Goal: Information Seeking & Learning: Learn about a topic

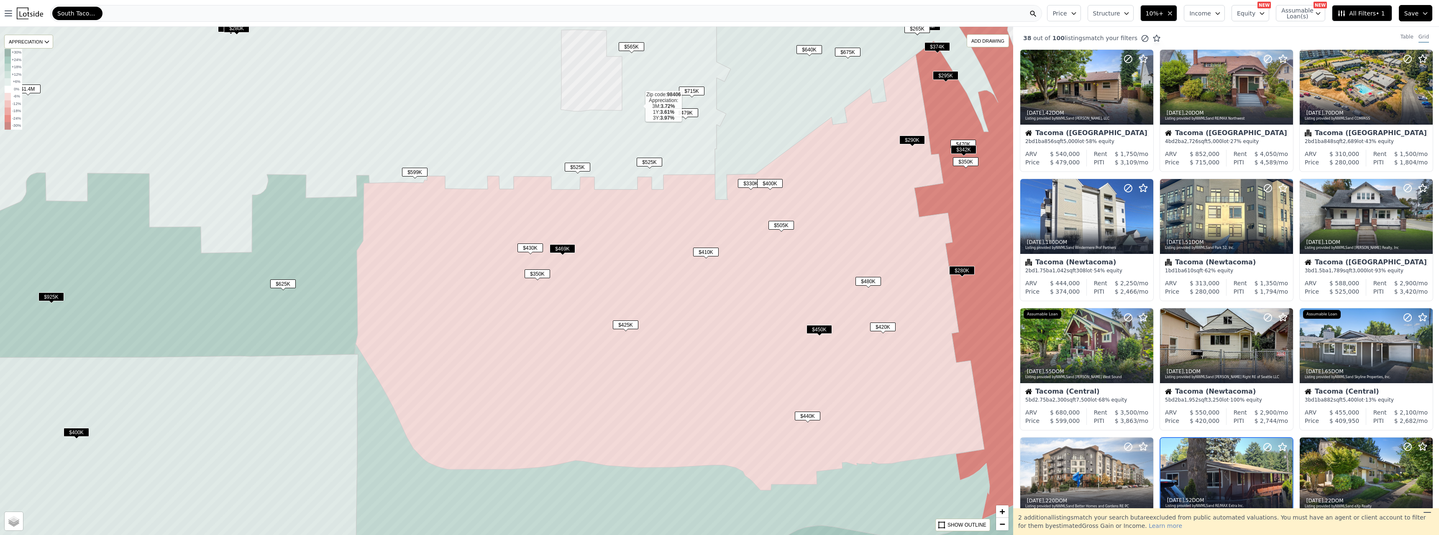
scroll to position [231, 0]
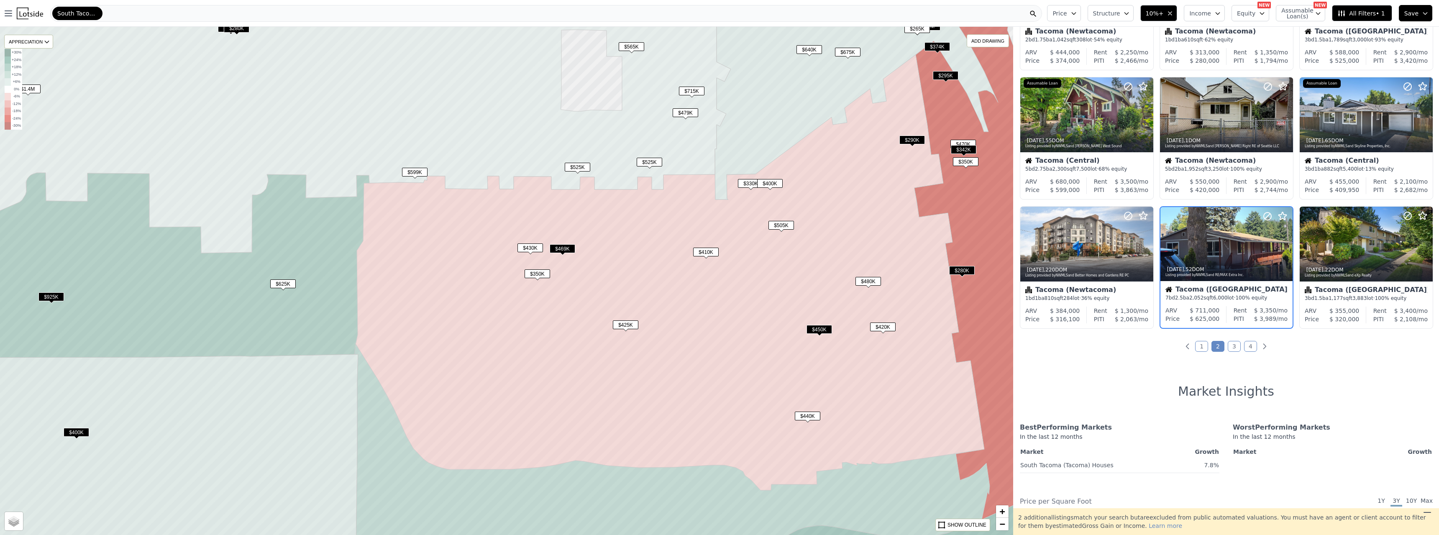
click at [1173, 15] on icon "button" at bounding box center [1169, 13] width 7 height 7
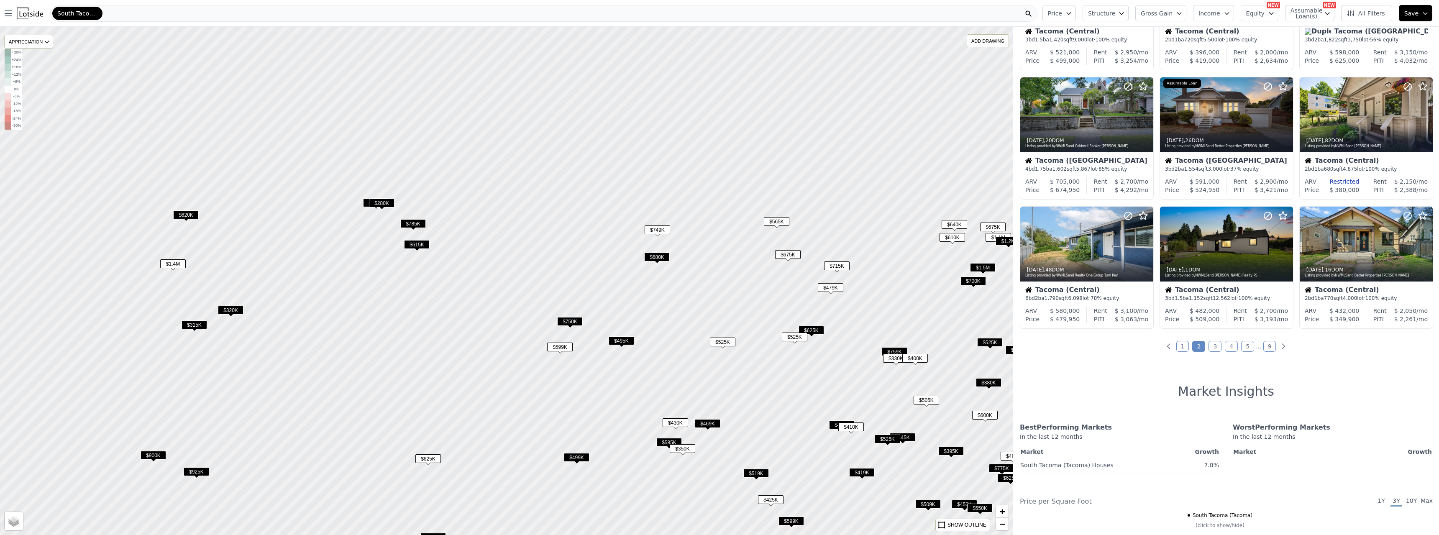
drag, startPoint x: 565, startPoint y: 115, endPoint x: 865, endPoint y: 255, distance: 330.8
click at [742, 320] on div at bounding box center [506, 281] width 1215 height 610
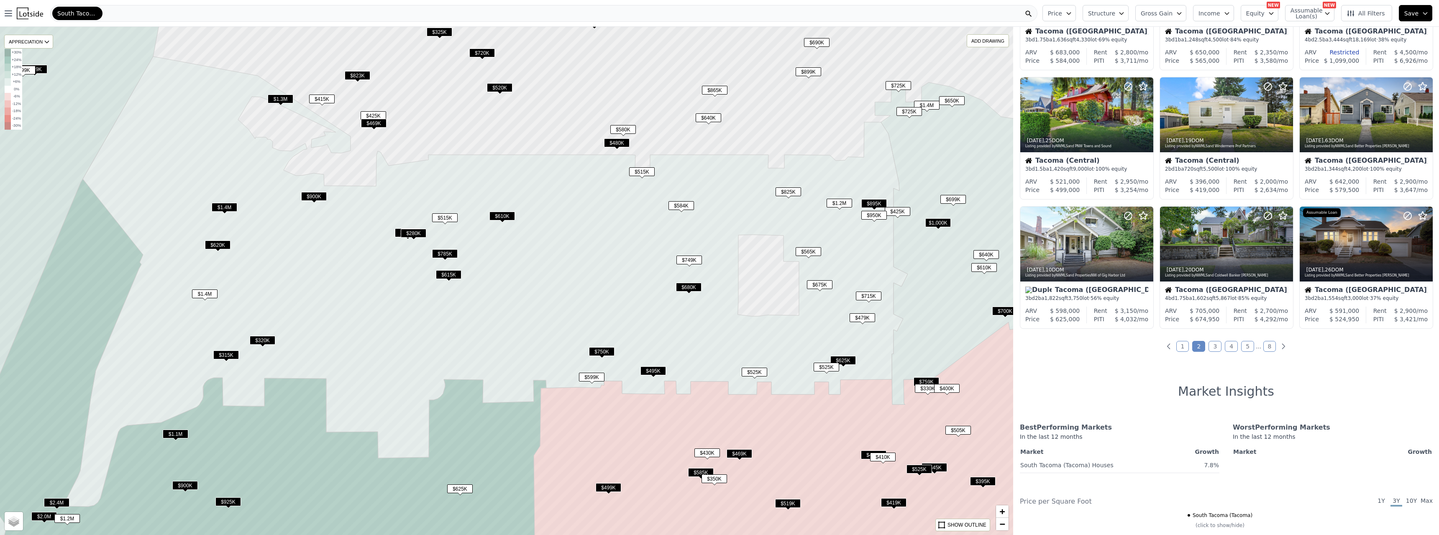
click at [509, 16] on div "South Tacoma (Tacoma)" at bounding box center [543, 13] width 987 height 17
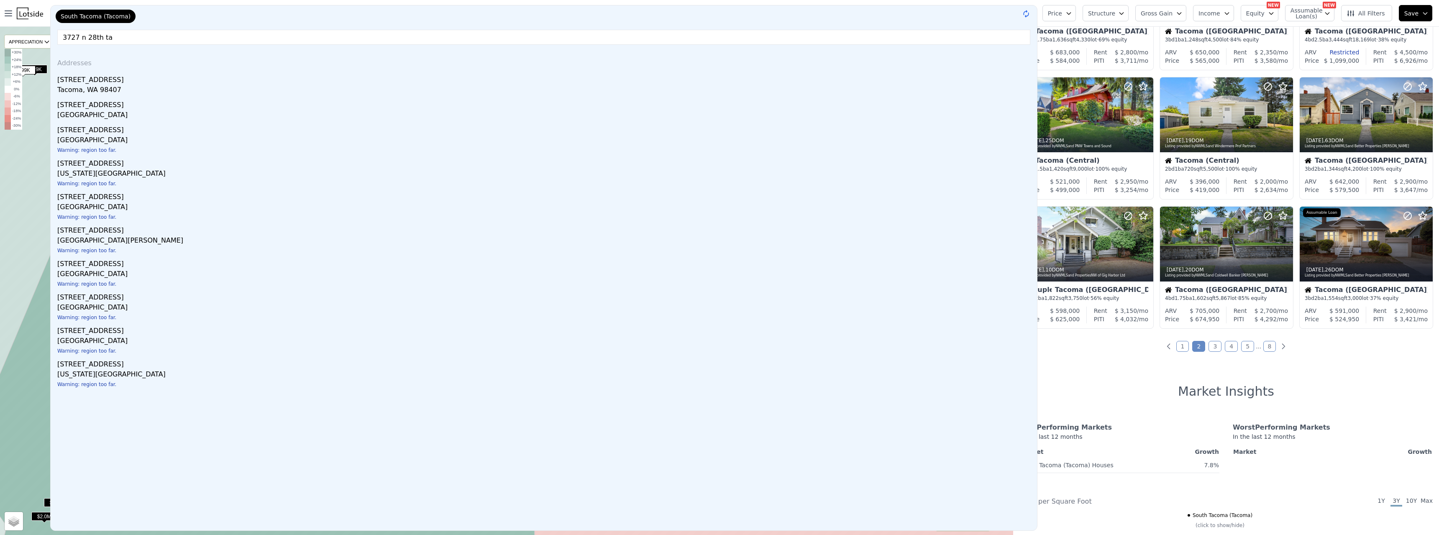
type input "3727 n 28th tac"
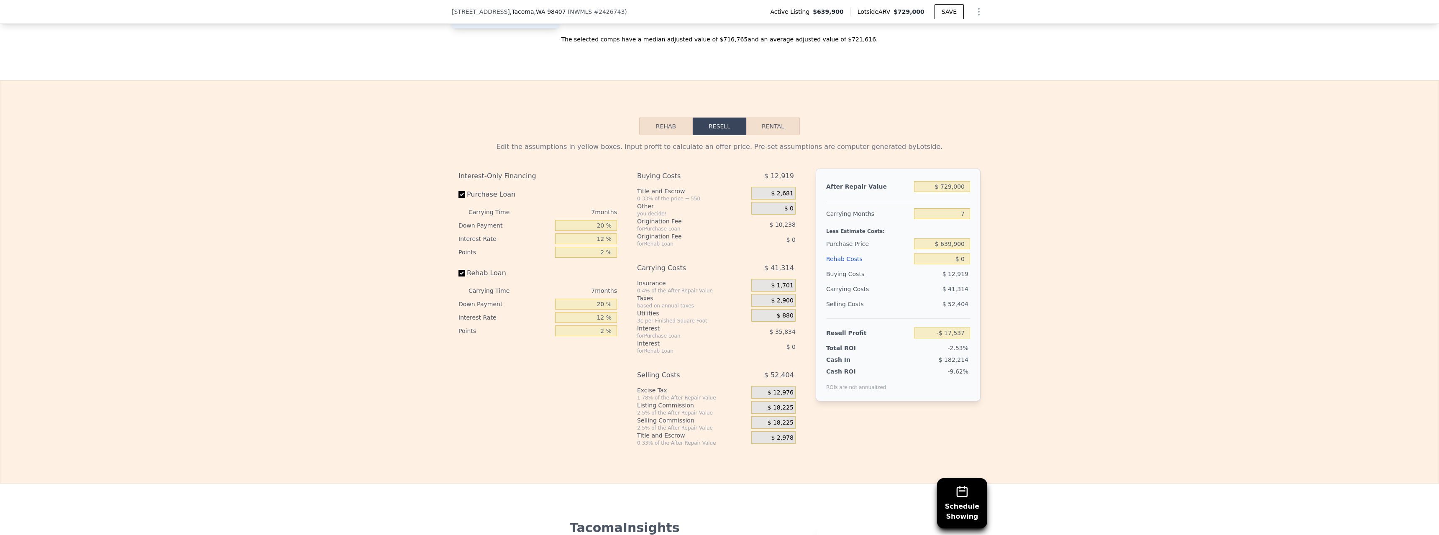
scroll to position [1294, 0]
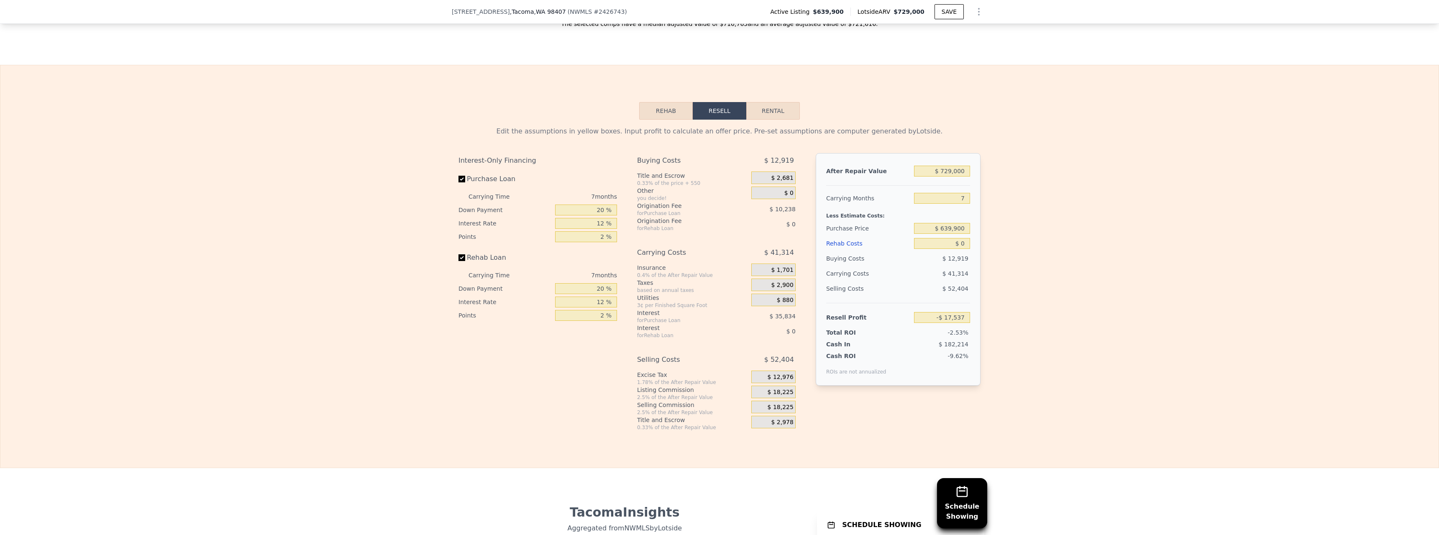
click at [771, 120] on button "Rental" at bounding box center [773, 111] width 54 height 18
select select "30"
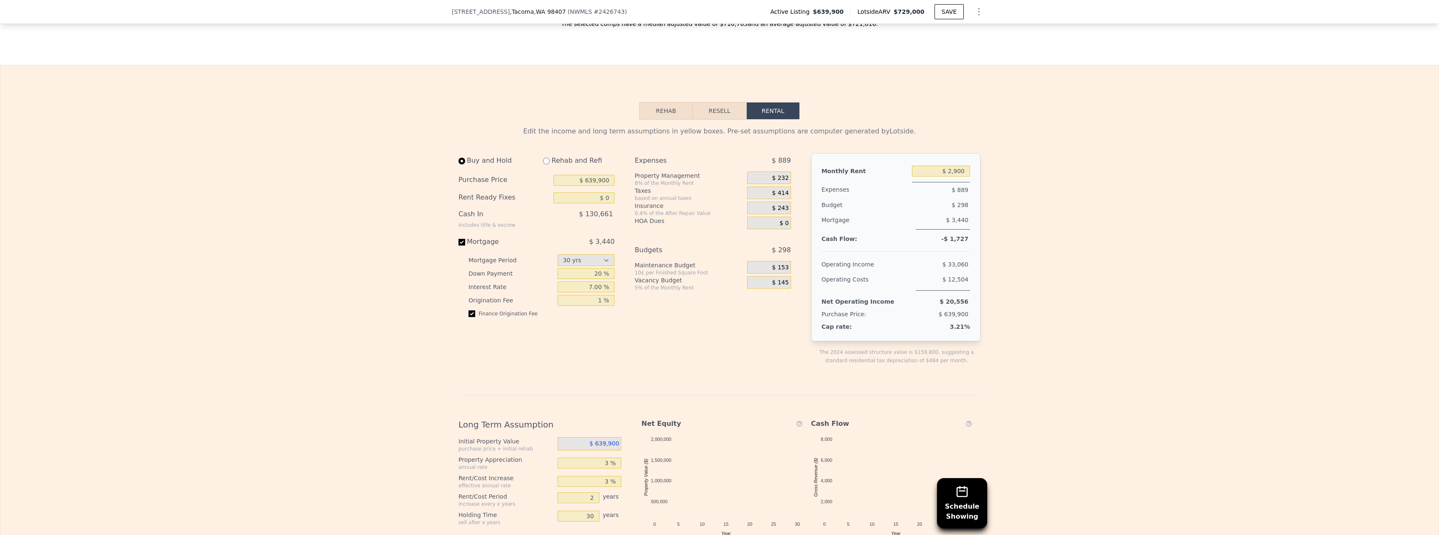
click at [671, 120] on button "Rehab" at bounding box center [666, 111] width 54 height 18
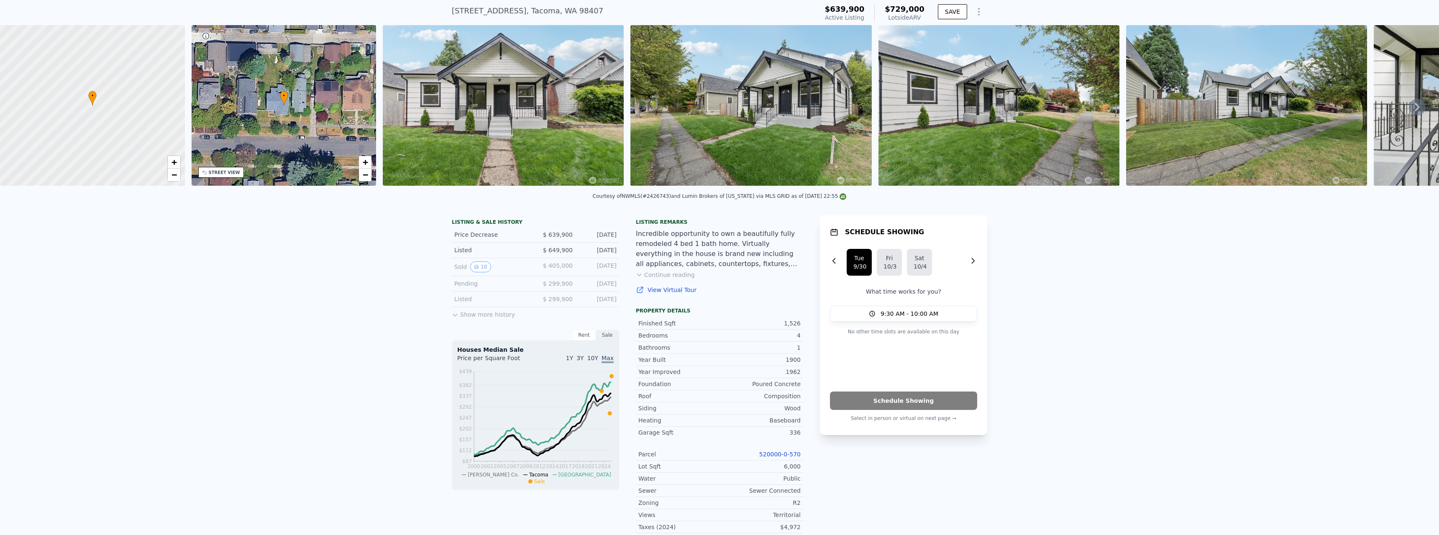
scroll to position [3, 0]
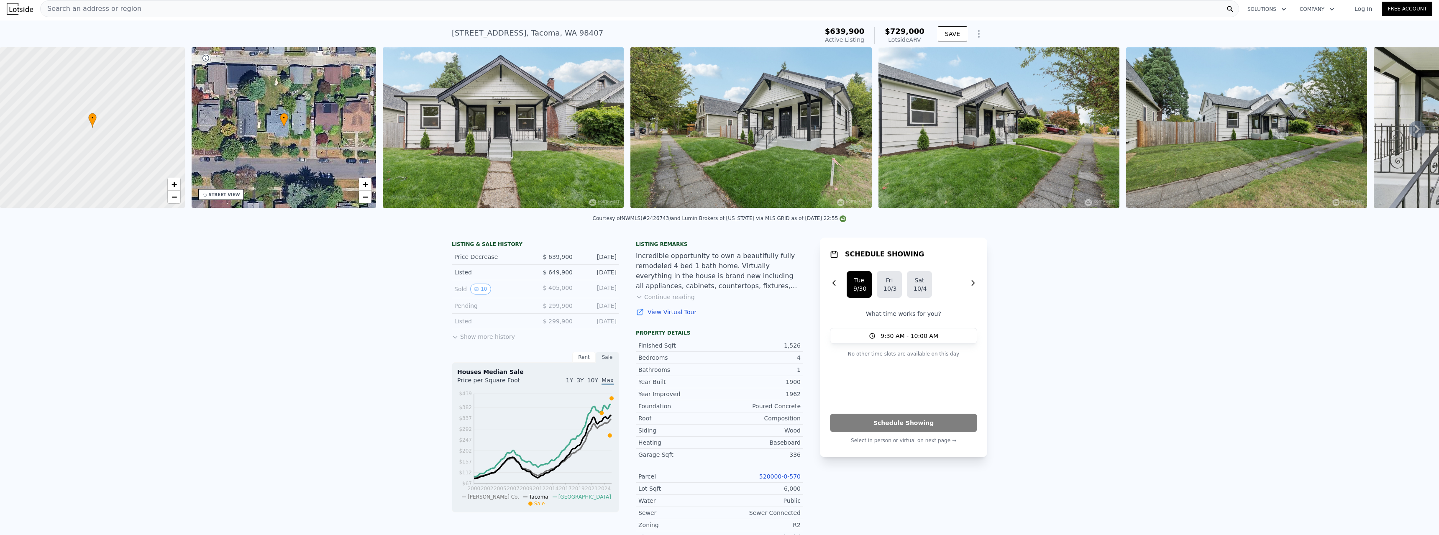
click at [529, 30] on div "3727 N 28th St , Tacoma , WA 98407" at bounding box center [527, 33] width 151 height 12
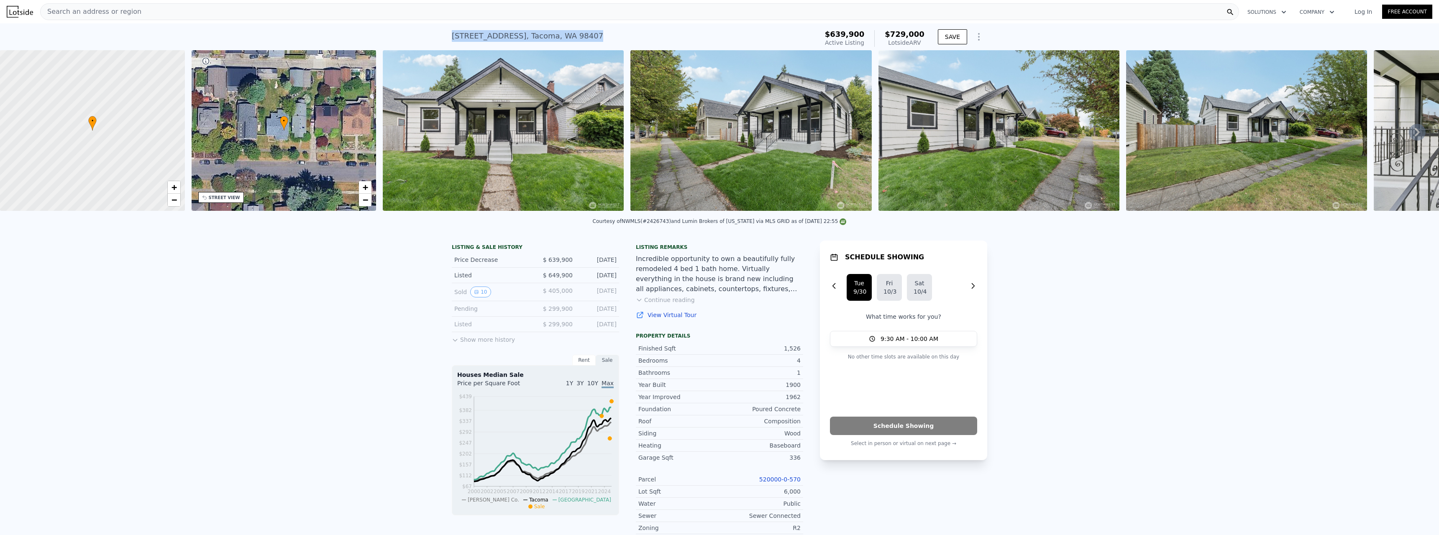
copy div "3727 N 28th St , Tacoma , WA 98407 Active at $639,900 (~ARV $729k )"
click at [736, 120] on img at bounding box center [750, 130] width 241 height 161
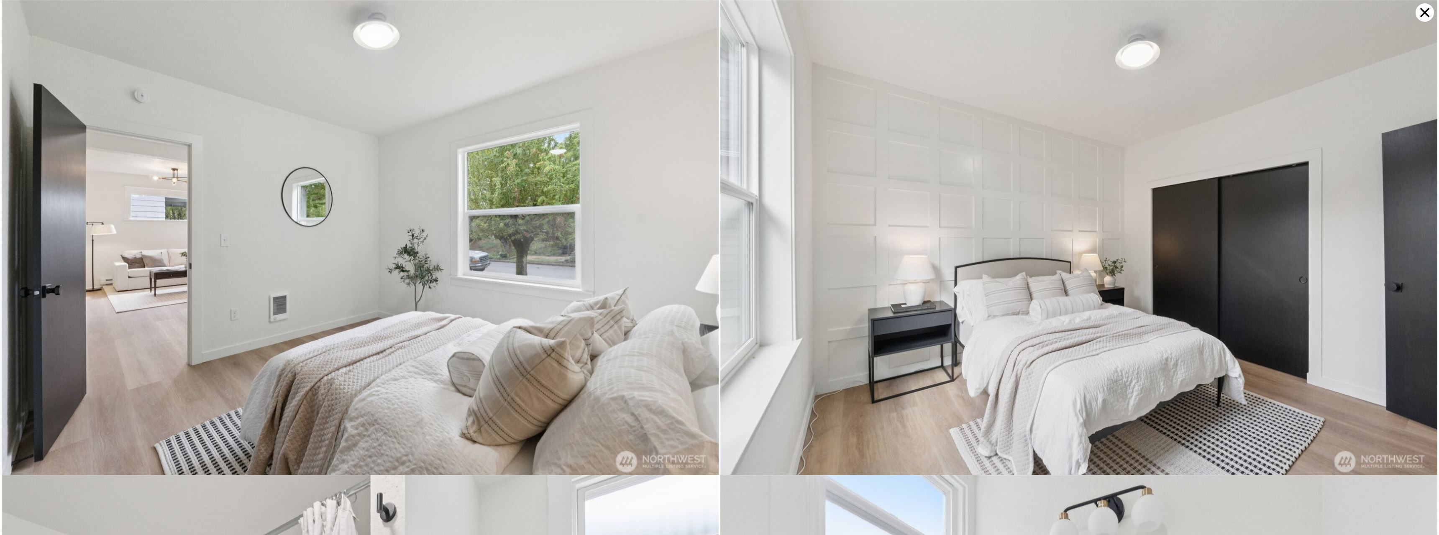
scroll to position [4272, 0]
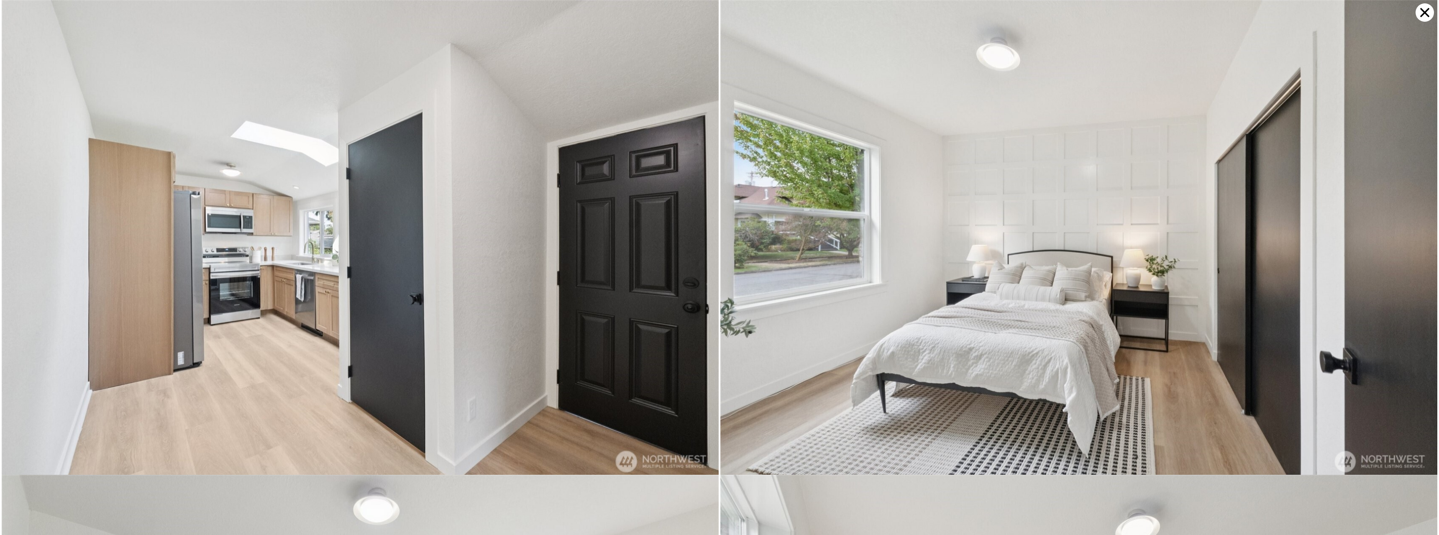
click at [1419, 13] on icon at bounding box center [1424, 12] width 18 height 18
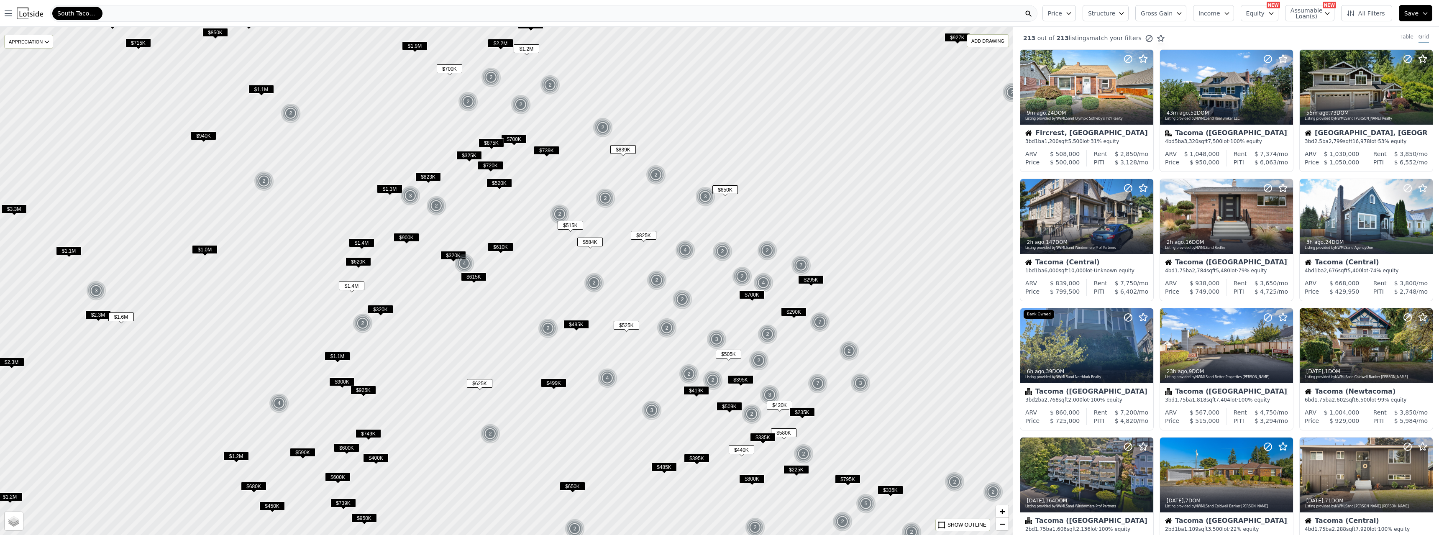
click at [1182, 12] on icon "button" at bounding box center [1179, 13] width 7 height 7
click at [1168, 97] on button "20% Gross Gain" at bounding box center [1173, 98] width 62 height 12
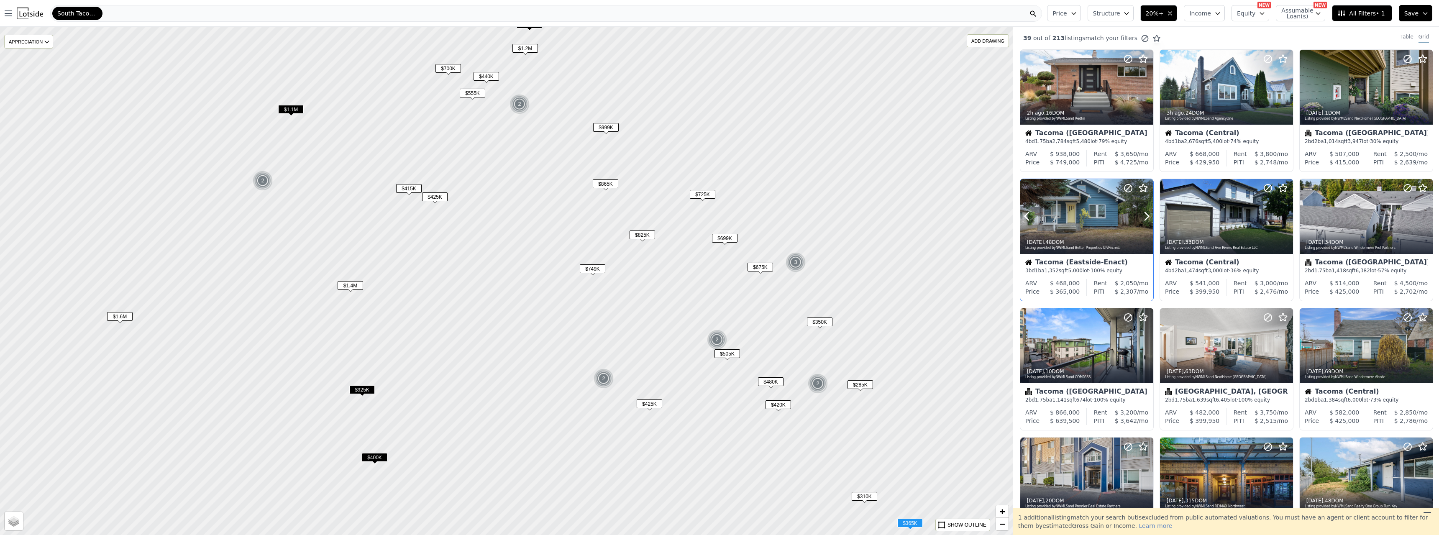
click at [1081, 208] on div at bounding box center [1086, 216] width 133 height 75
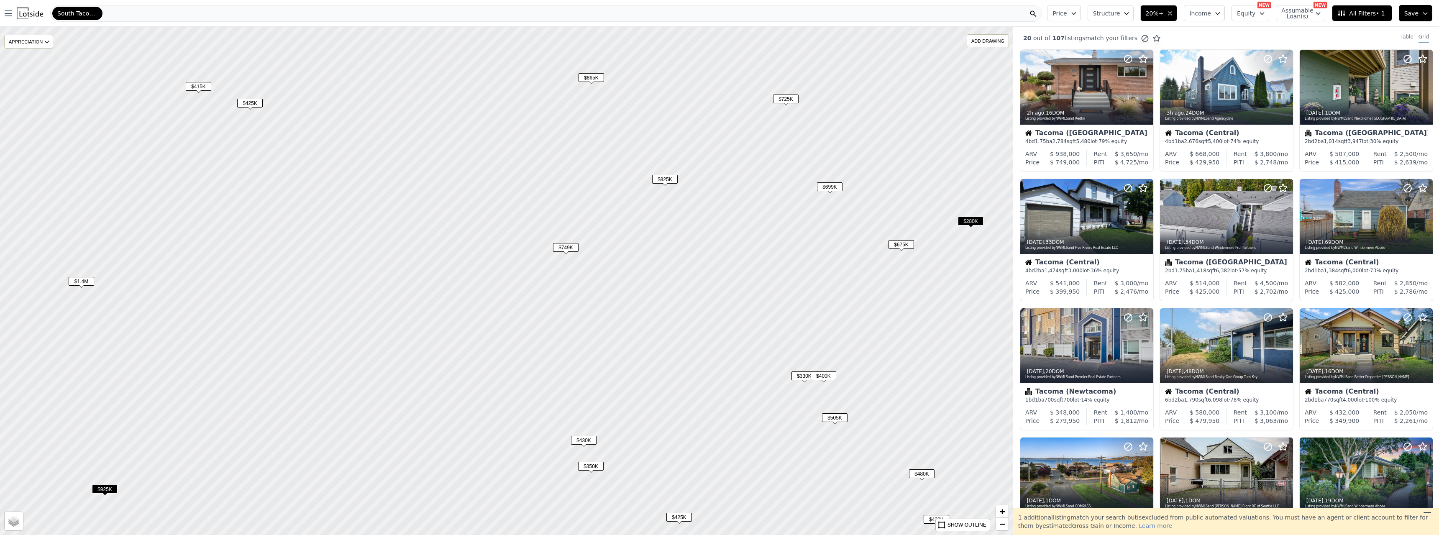
click at [665, 178] on span "$825K" at bounding box center [665, 179] width 26 height 9
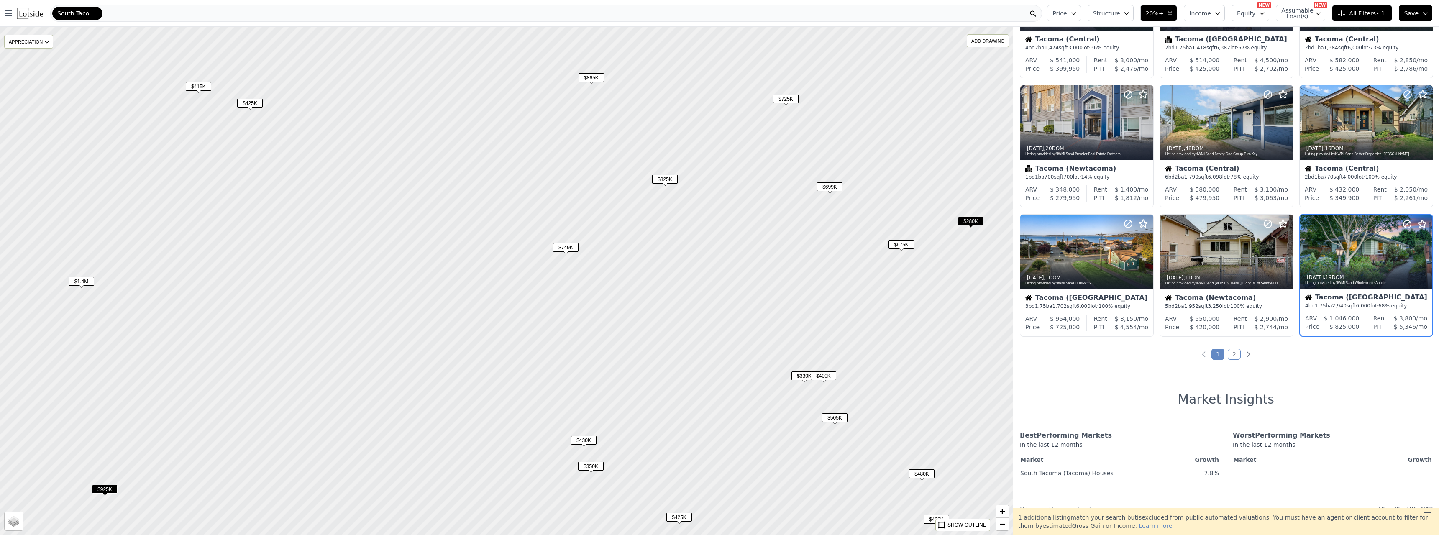
scroll to position [231, 0]
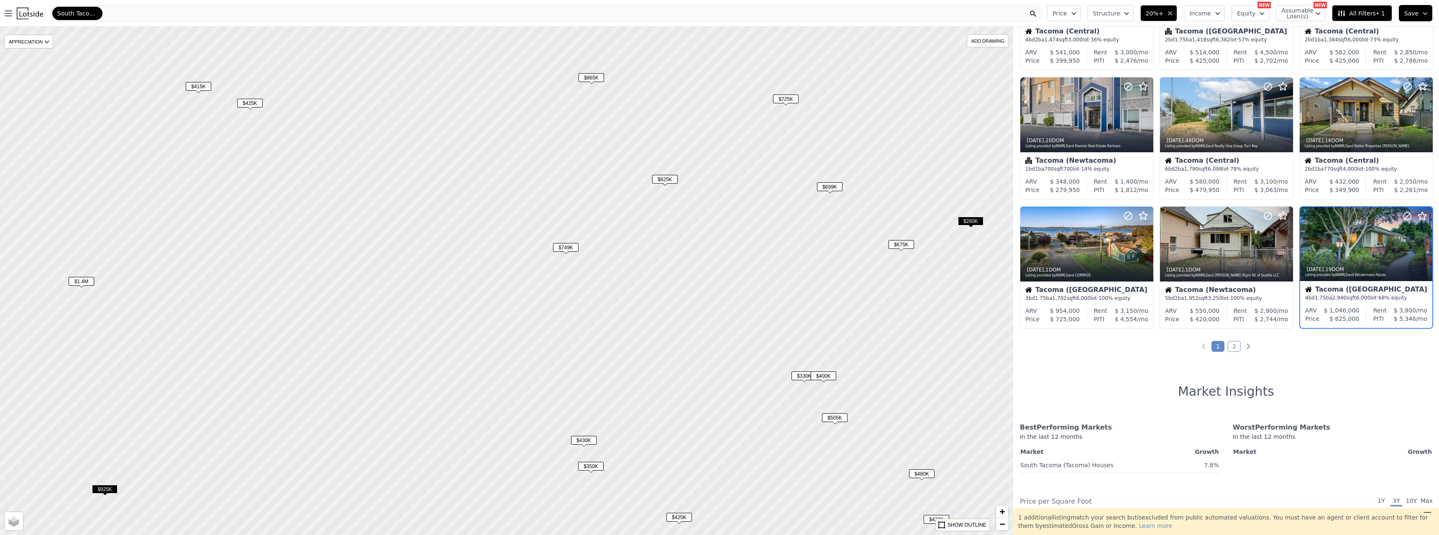
click at [592, 76] on span "$865K" at bounding box center [591, 77] width 26 height 9
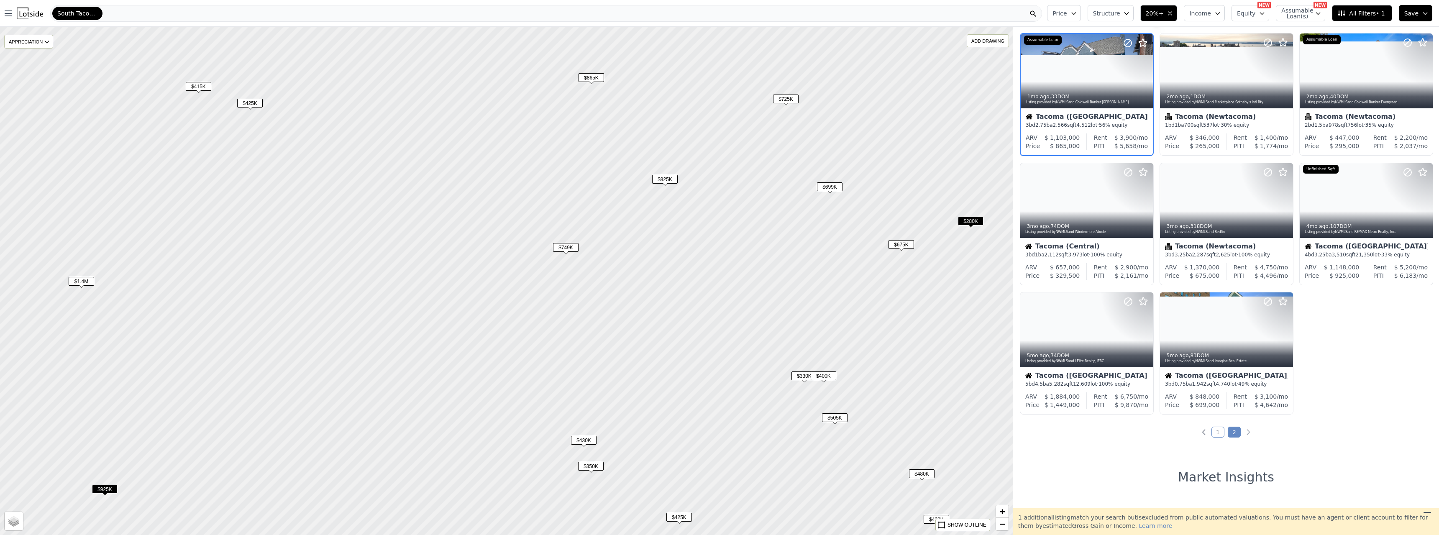
scroll to position [0, 0]
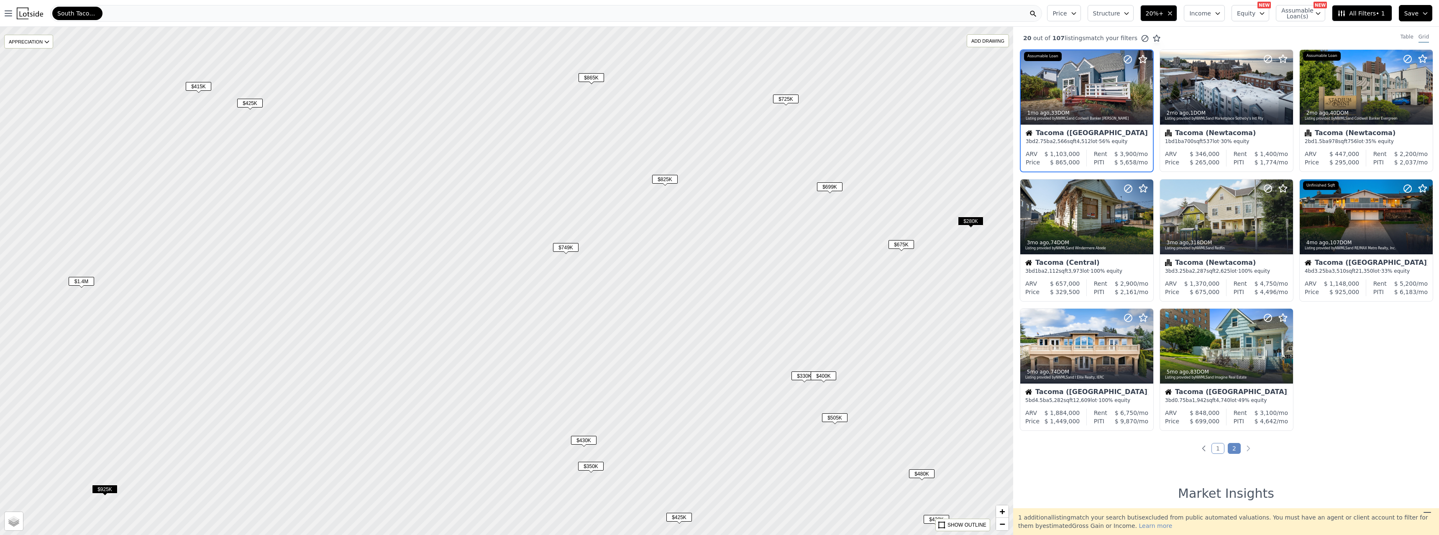
click at [590, 77] on span "$865K" at bounding box center [591, 77] width 26 height 9
click at [593, 77] on span "$865K" at bounding box center [591, 77] width 26 height 9
click at [564, 248] on span "$749K" at bounding box center [566, 247] width 26 height 9
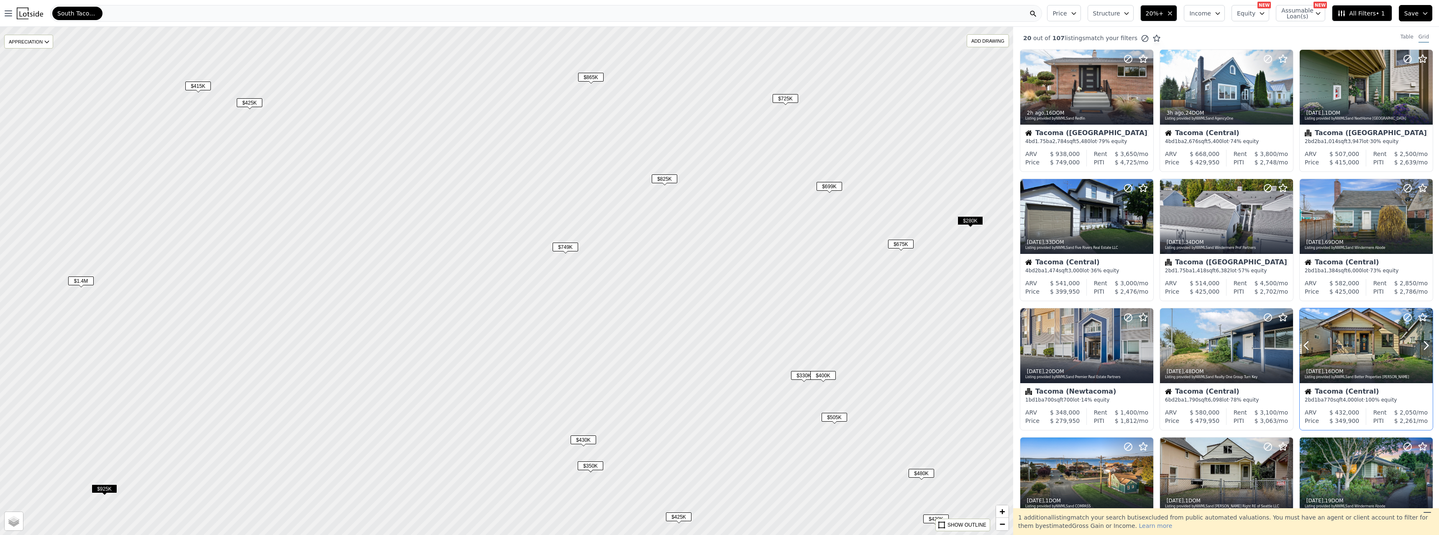
click at [1369, 335] on div at bounding box center [1365, 345] width 133 height 75
click at [787, 98] on span "$725K" at bounding box center [785, 98] width 26 height 9
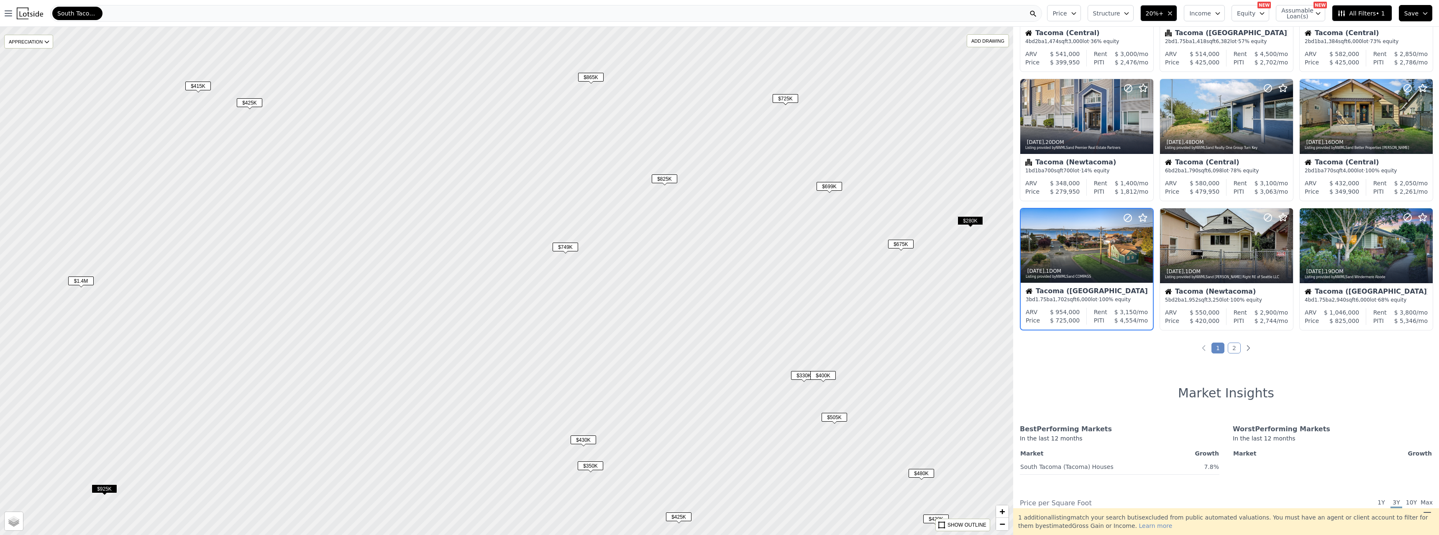
scroll to position [231, 0]
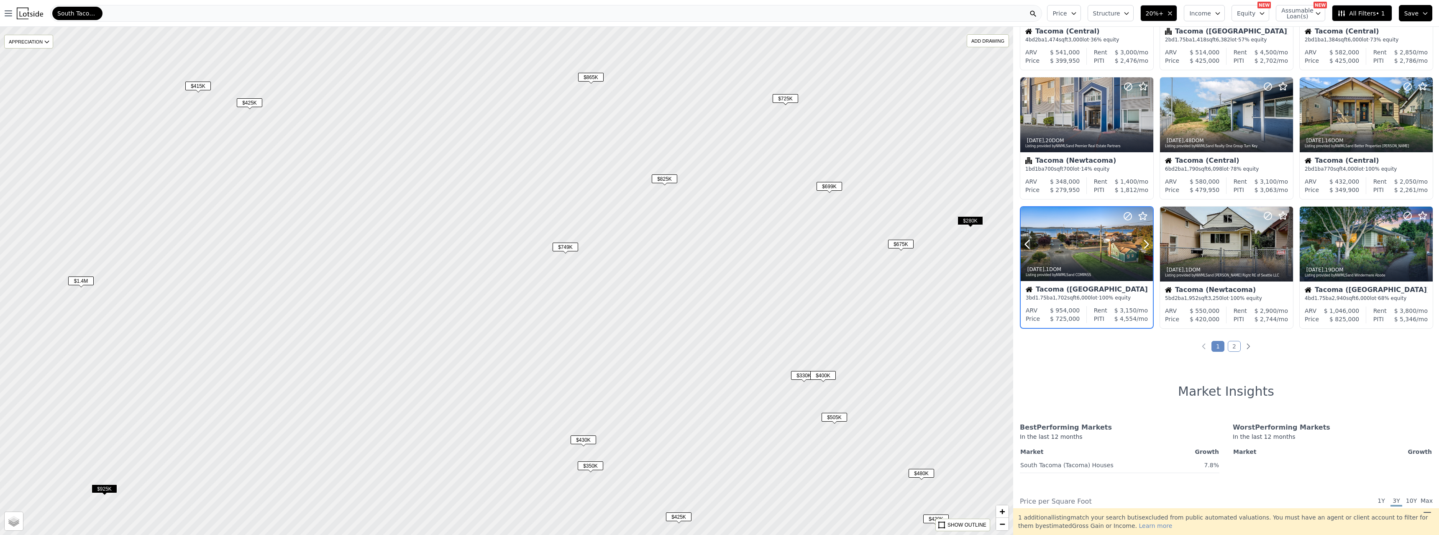
click at [1105, 243] on div at bounding box center [1126, 234] width 54 height 54
click at [1173, 12] on icon "button" at bounding box center [1169, 13] width 7 height 7
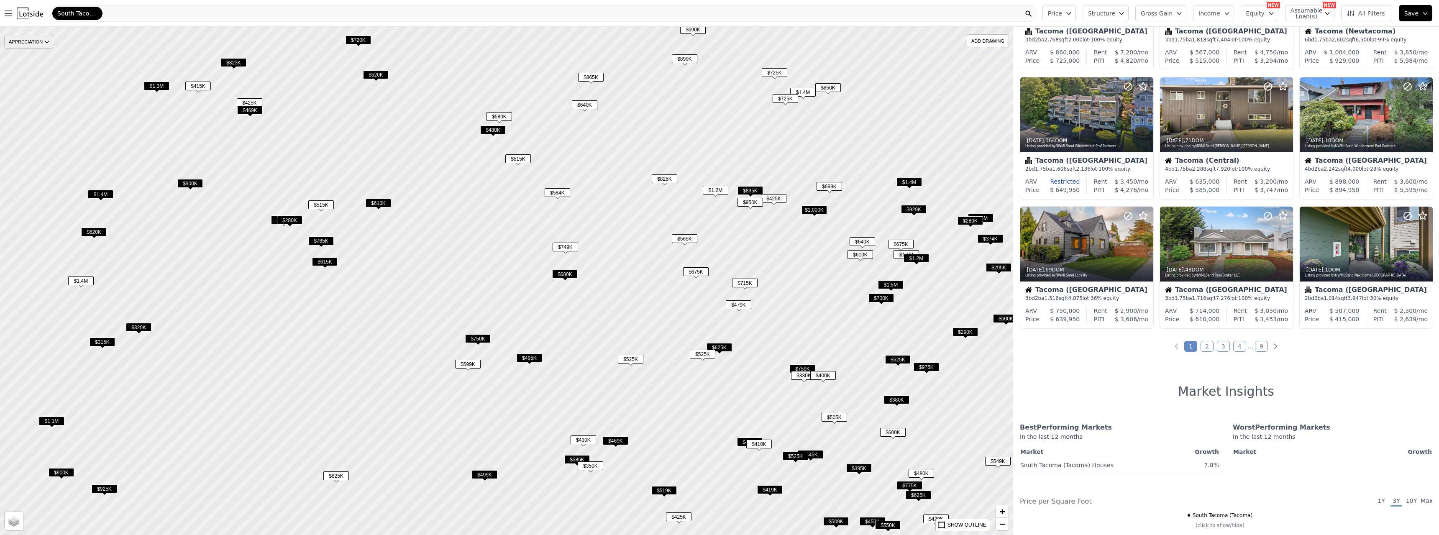
click at [45, 43] on icon at bounding box center [46, 41] width 7 height 7
click at [27, 81] on div "1Y" at bounding box center [35, 79] width 25 height 12
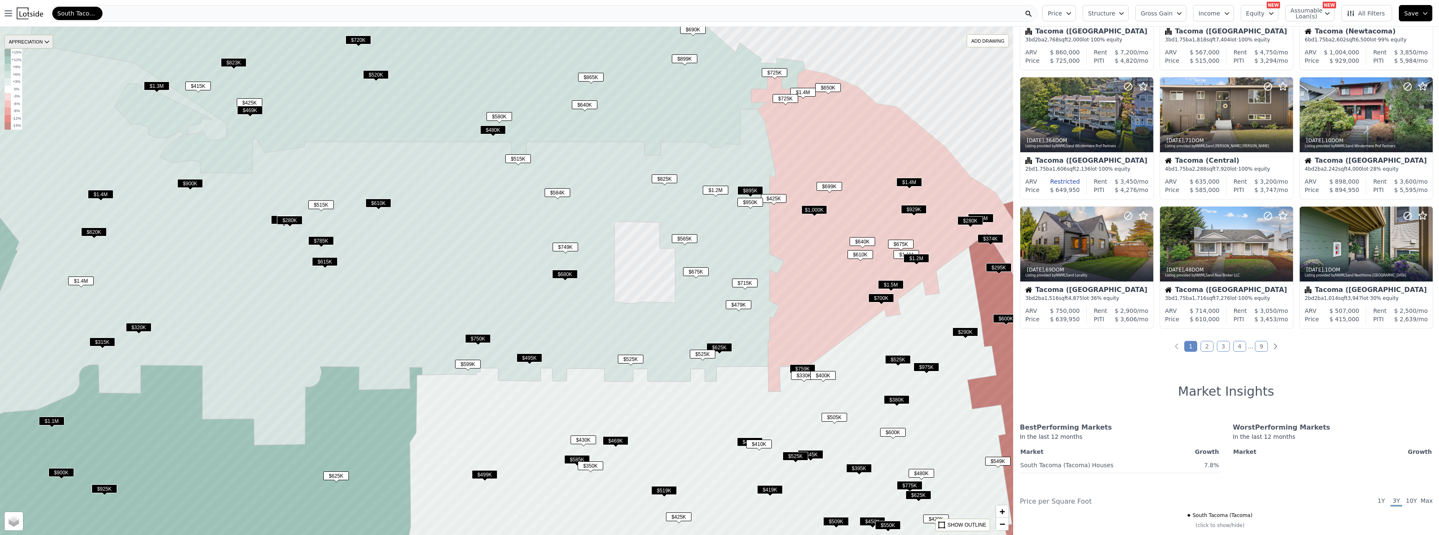
click at [48, 41] on icon at bounding box center [46, 41] width 7 height 7
click at [34, 94] on div "3Y" at bounding box center [35, 91] width 25 height 12
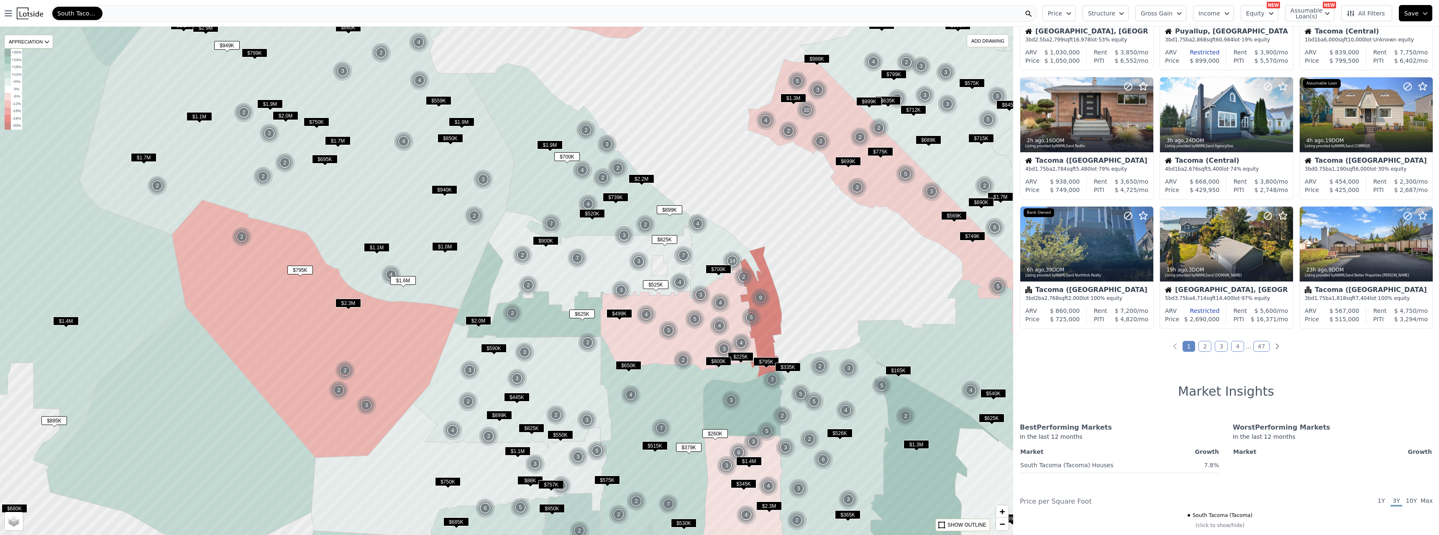
click at [1186, 17] on button "Gross Gain" at bounding box center [1160, 13] width 51 height 16
click at [1187, 132] on button "40% Gross Gain" at bounding box center [1173, 128] width 62 height 12
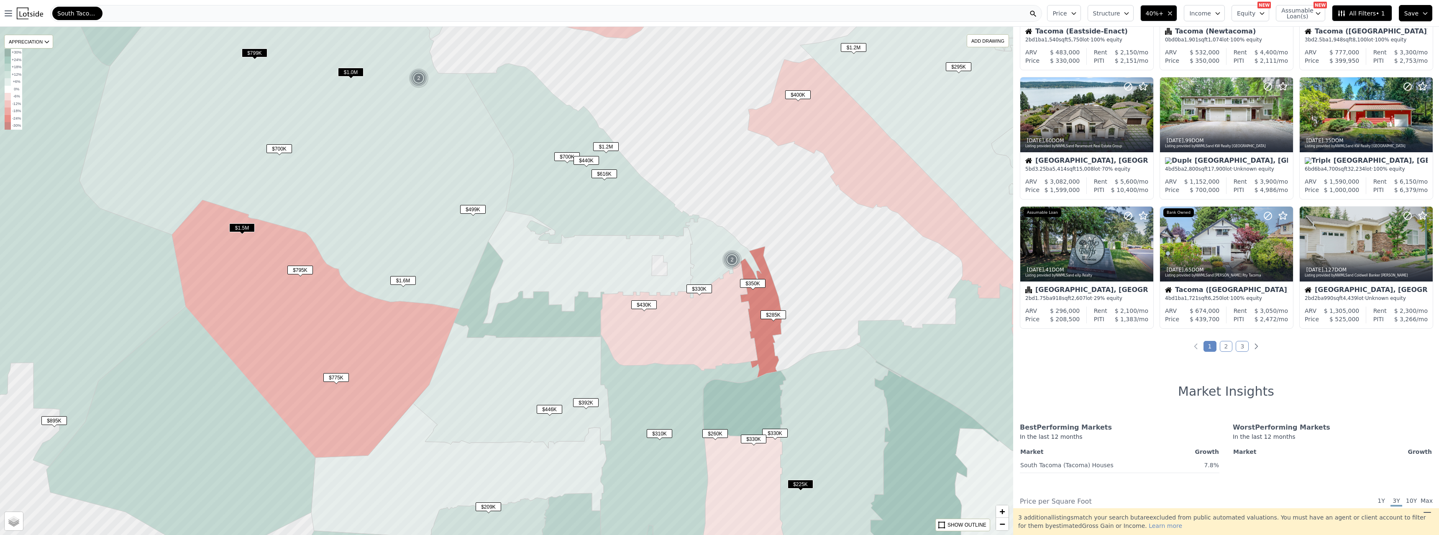
click at [1226, 349] on link "2" at bounding box center [1226, 346] width 13 height 11
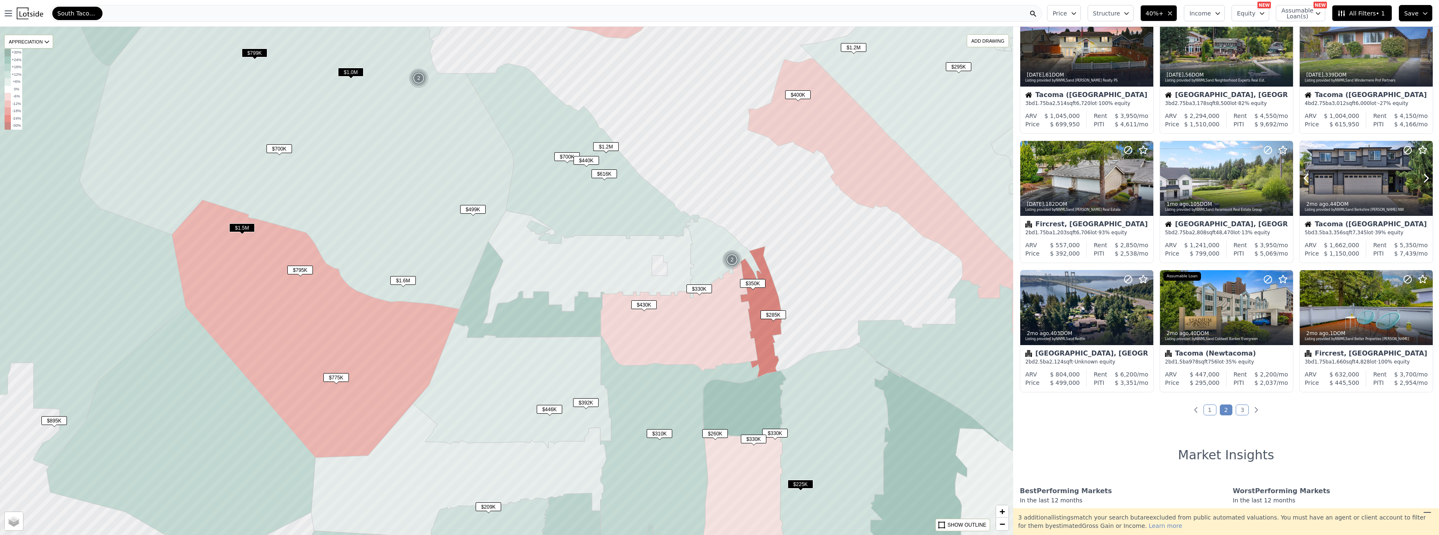
scroll to position [84, 0]
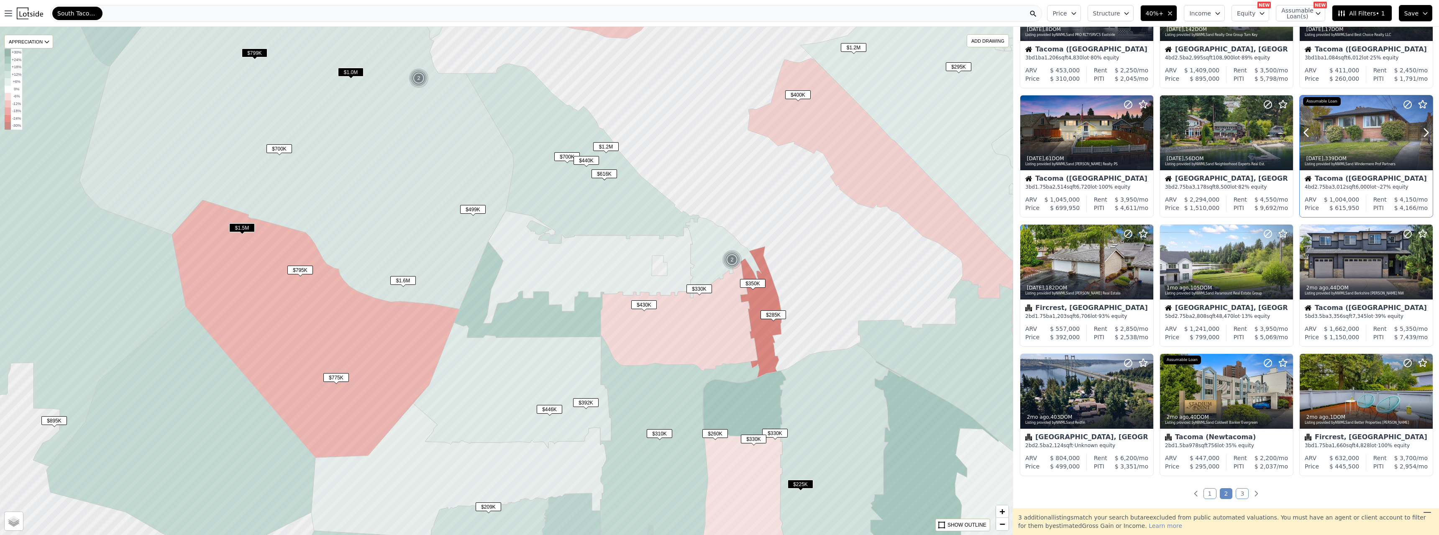
click at [1363, 139] on div at bounding box center [1365, 132] width 133 height 75
click at [1209, 258] on div at bounding box center [1226, 262] width 133 height 75
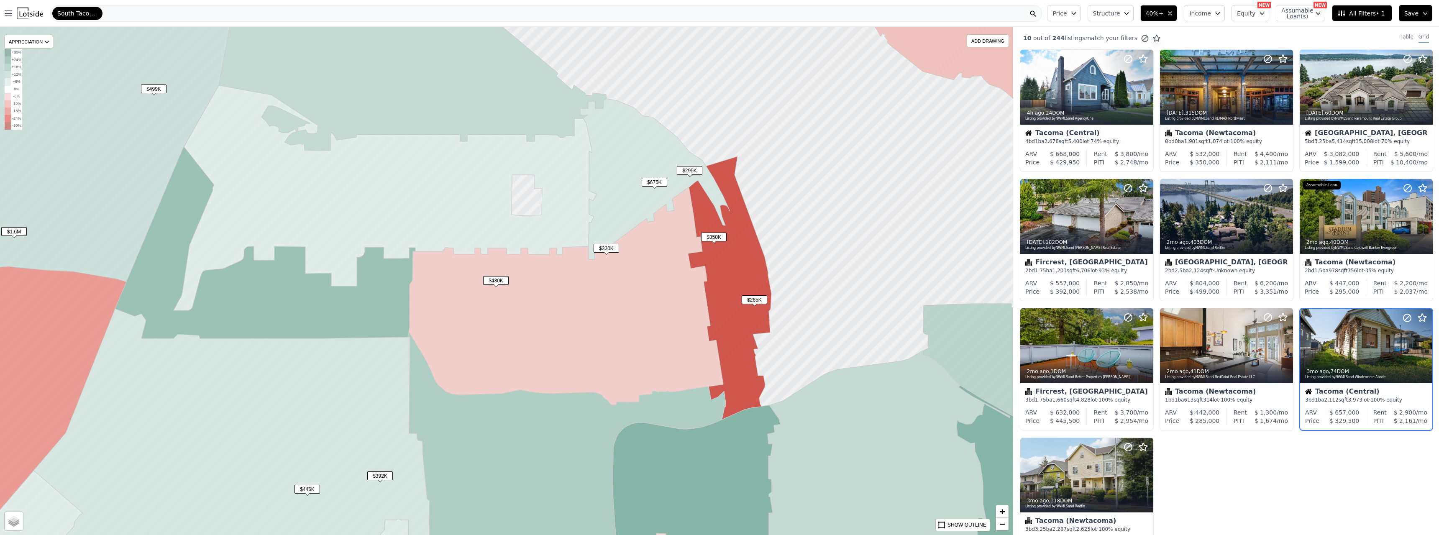
scroll to position [75, 0]
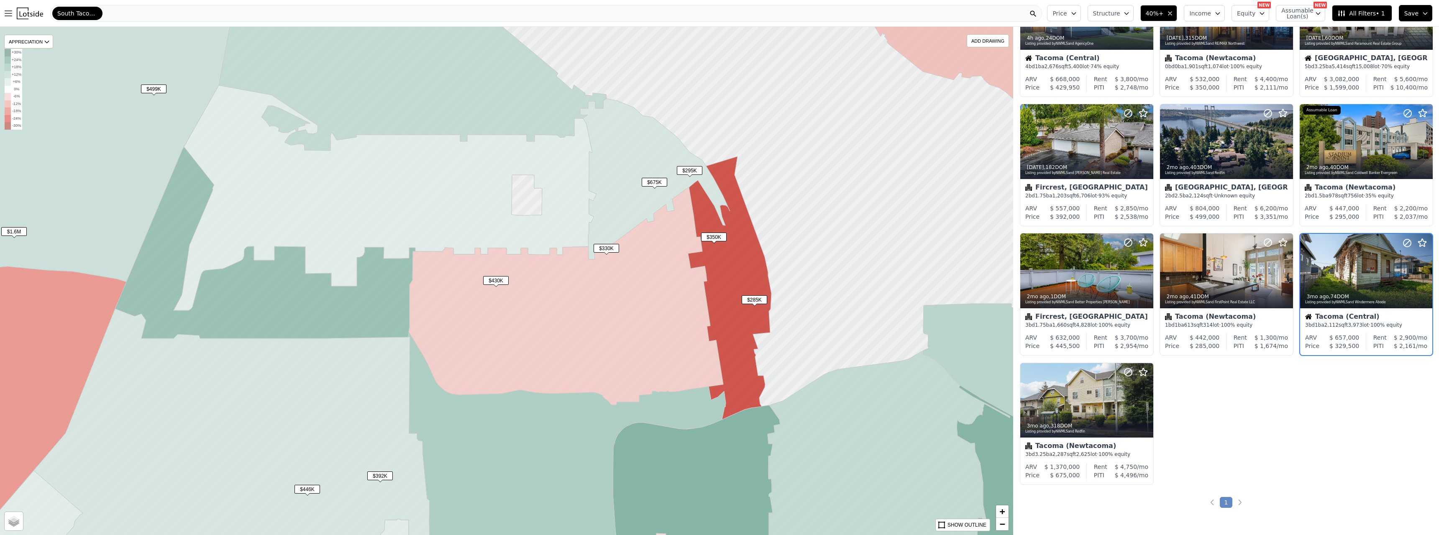
click at [657, 183] on span "$675K" at bounding box center [655, 182] width 26 height 9
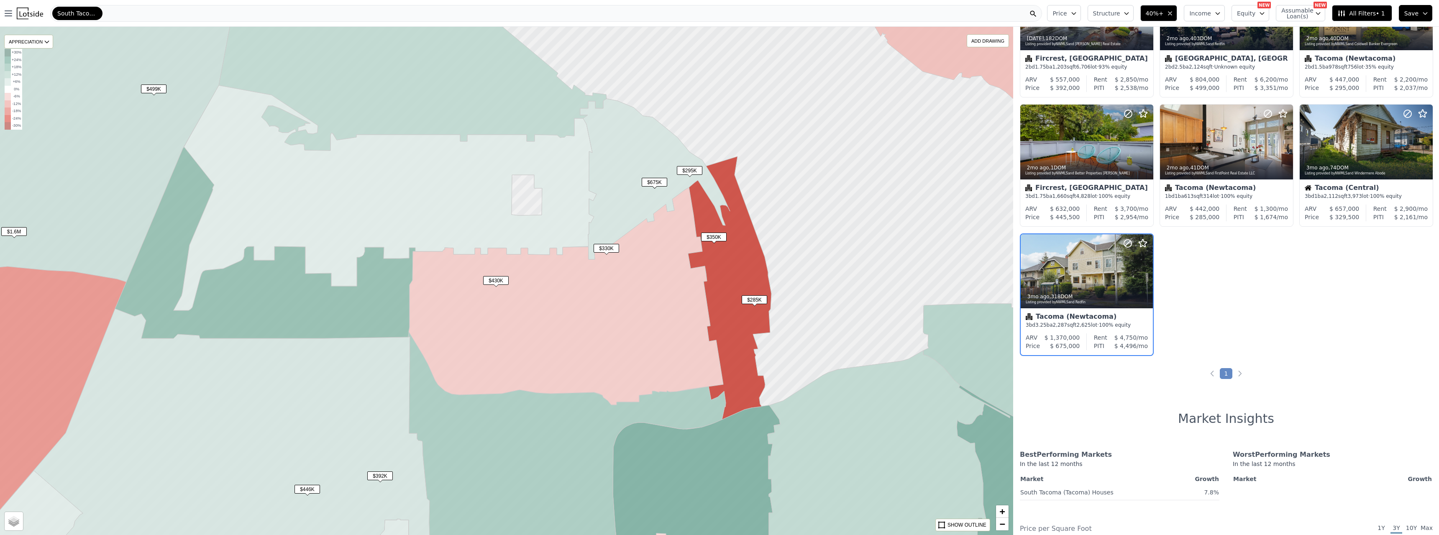
scroll to position [204, 0]
click at [683, 169] on span "$295K" at bounding box center [690, 170] width 26 height 9
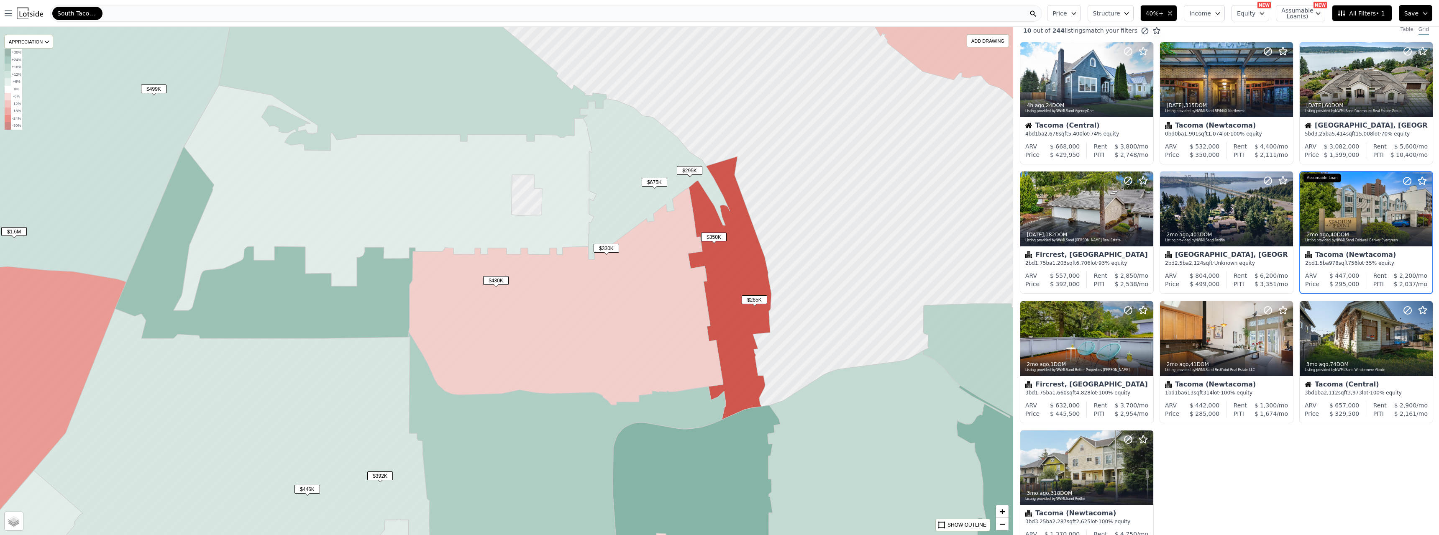
scroll to position [0, 0]
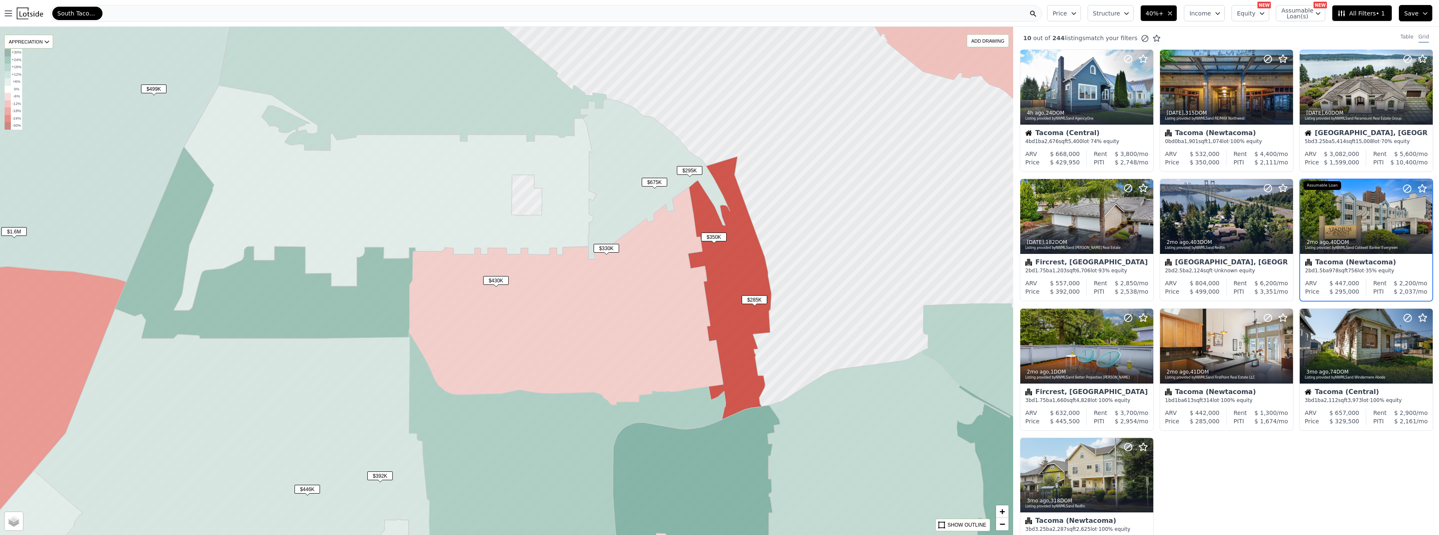
click at [1173, 11] on icon "button" at bounding box center [1169, 13] width 7 height 7
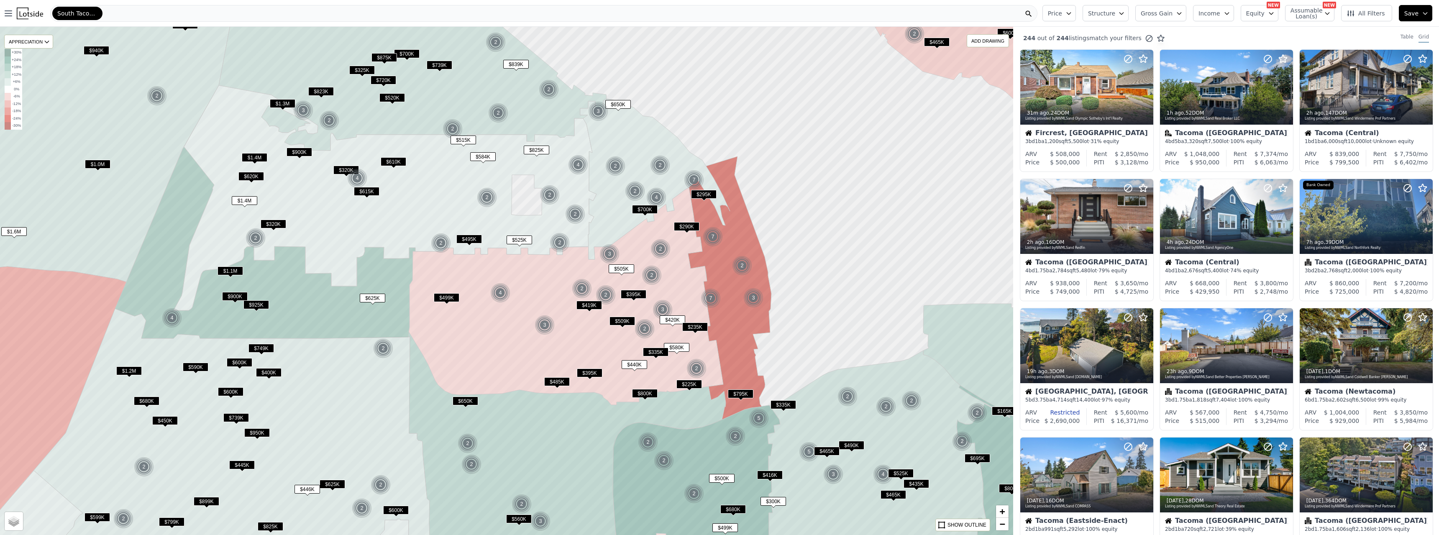
click at [1172, 10] on span "Gross Gain" at bounding box center [1156, 13] width 32 height 8
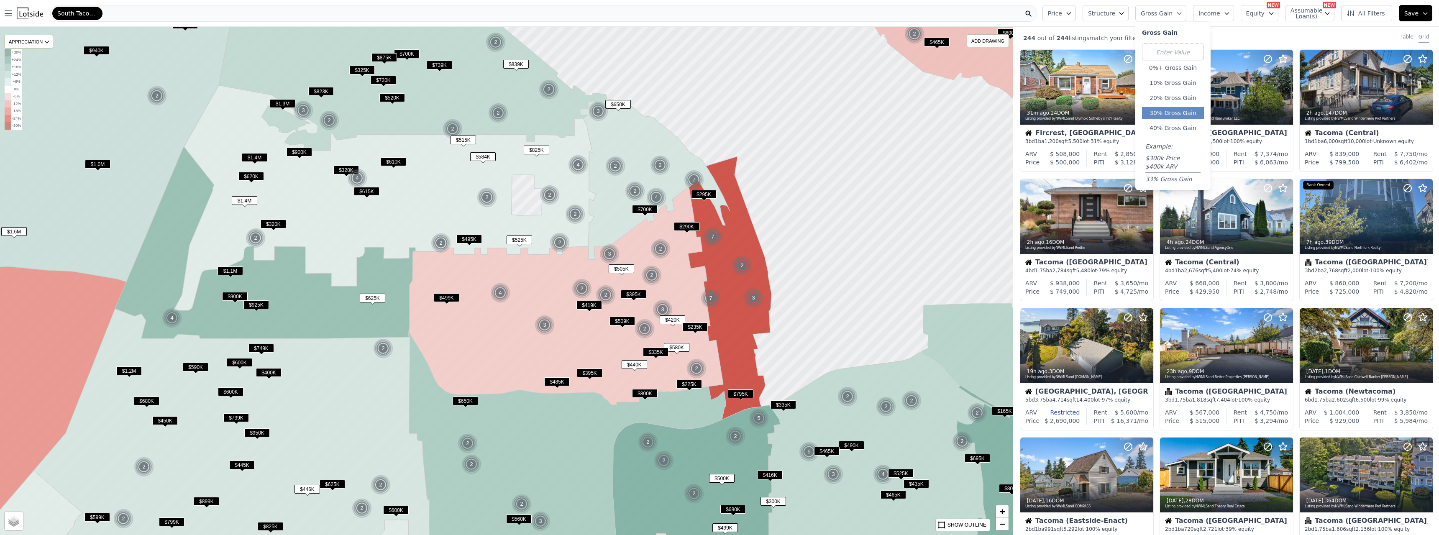
click at [1172, 113] on button "30% Gross Gain" at bounding box center [1173, 113] width 62 height 12
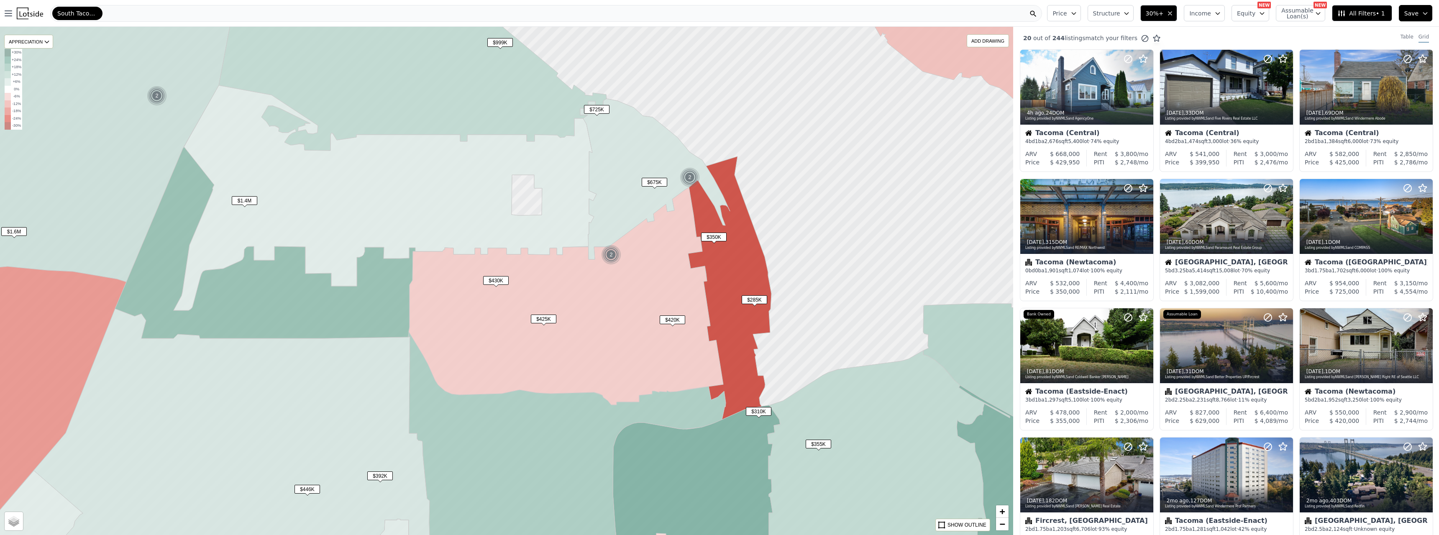
click at [491, 41] on span "$999K" at bounding box center [500, 42] width 26 height 9
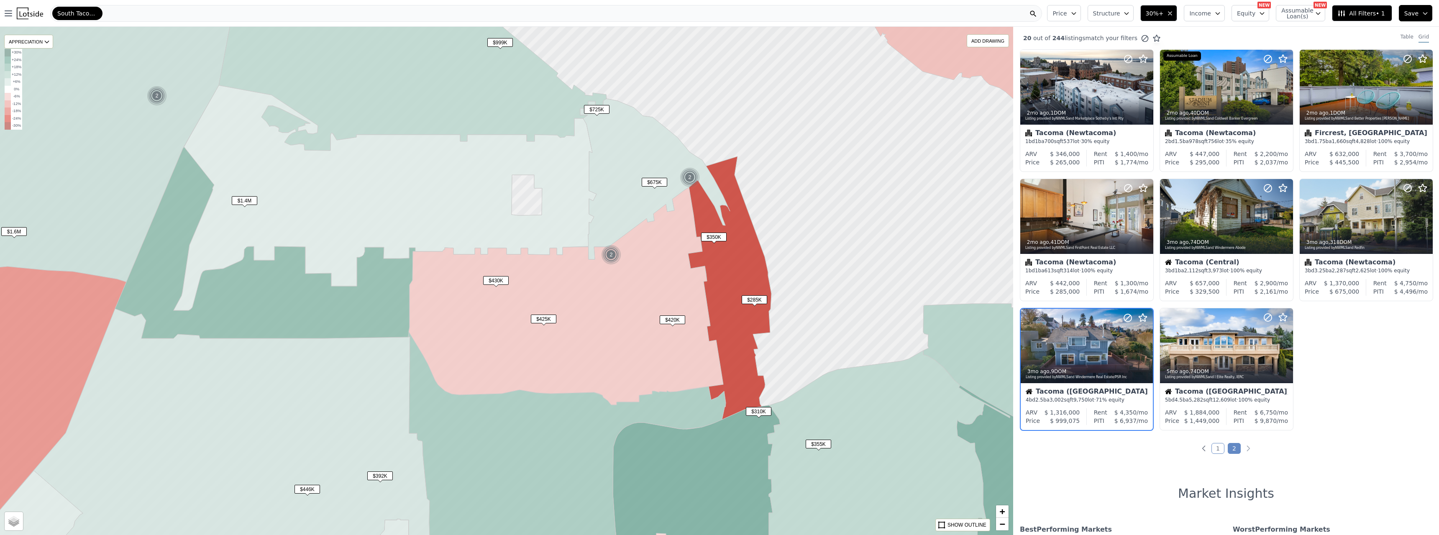
scroll to position [75, 0]
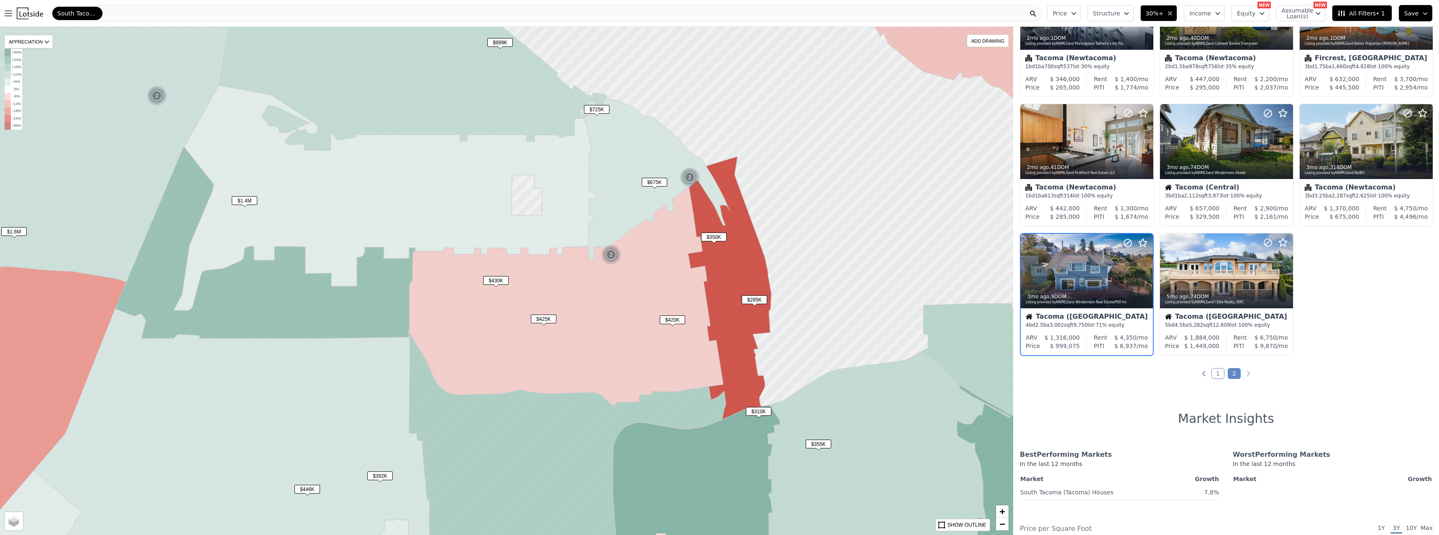
click at [1177, 17] on button "30%+" at bounding box center [1158, 13] width 37 height 16
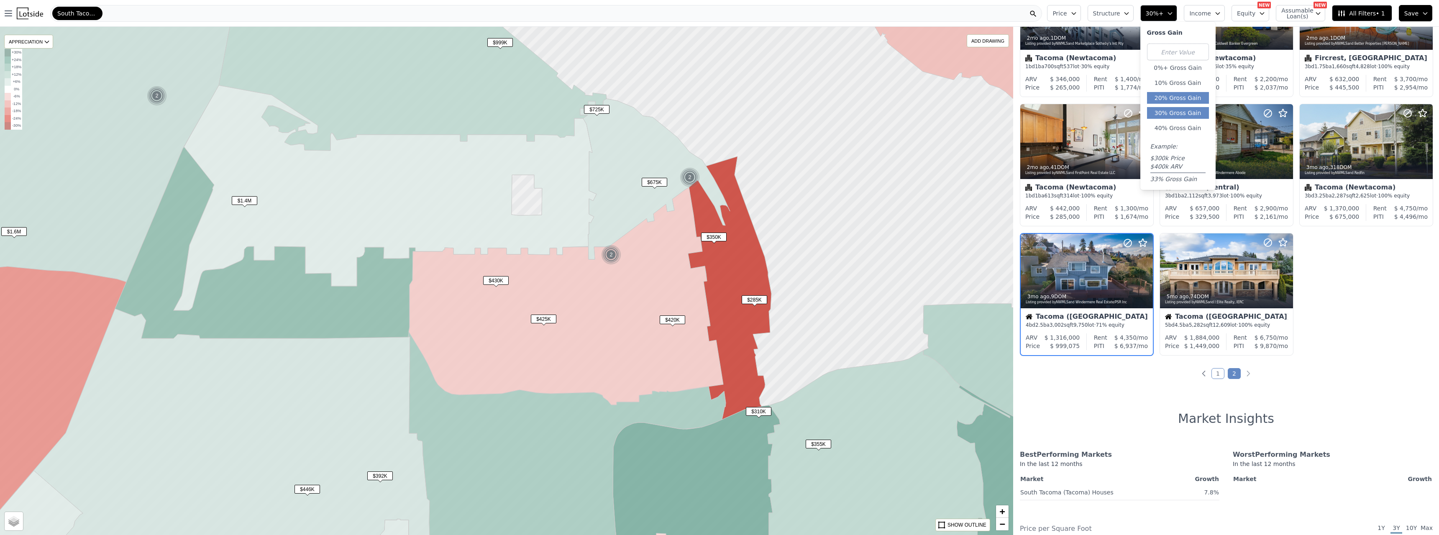
click at [1181, 101] on button "20% Gross Gain" at bounding box center [1178, 98] width 62 height 12
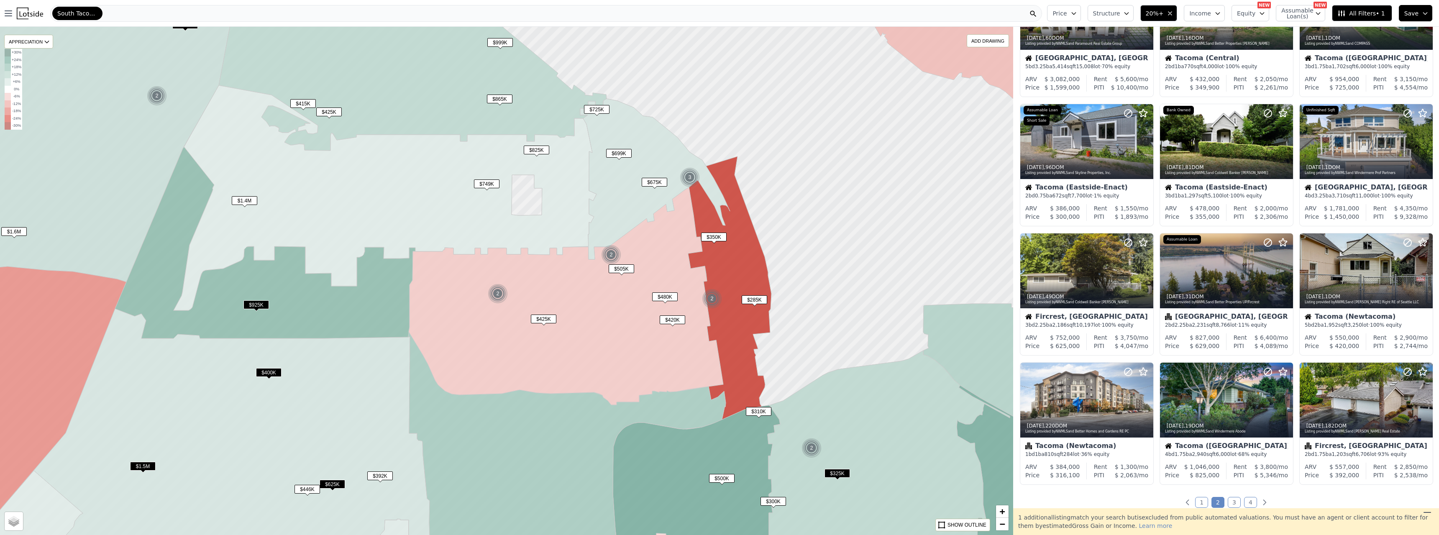
click at [531, 148] on span "$825K" at bounding box center [537, 150] width 26 height 9
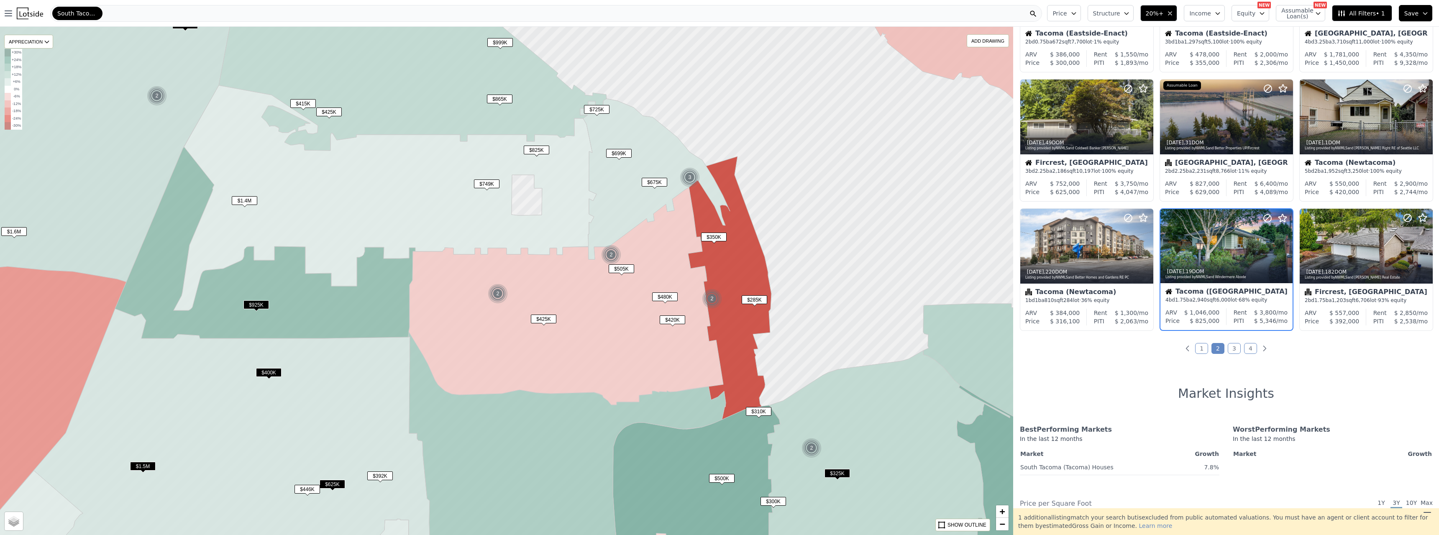
scroll to position [231, 0]
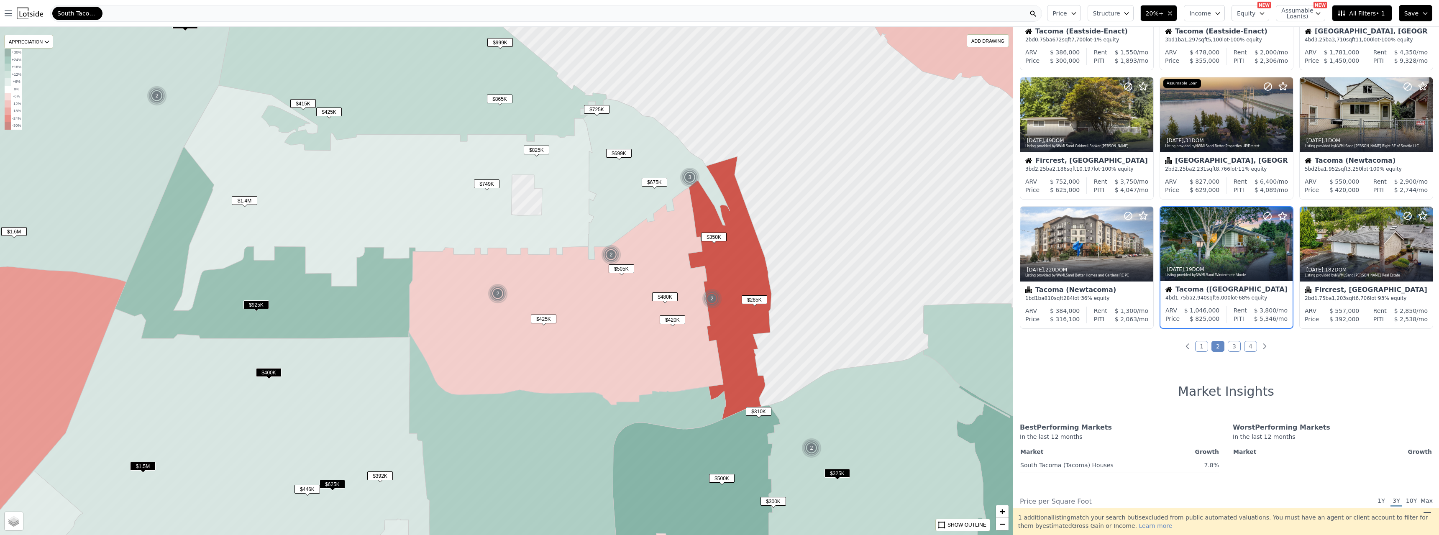
click at [493, 186] on span "$749K" at bounding box center [487, 183] width 26 height 9
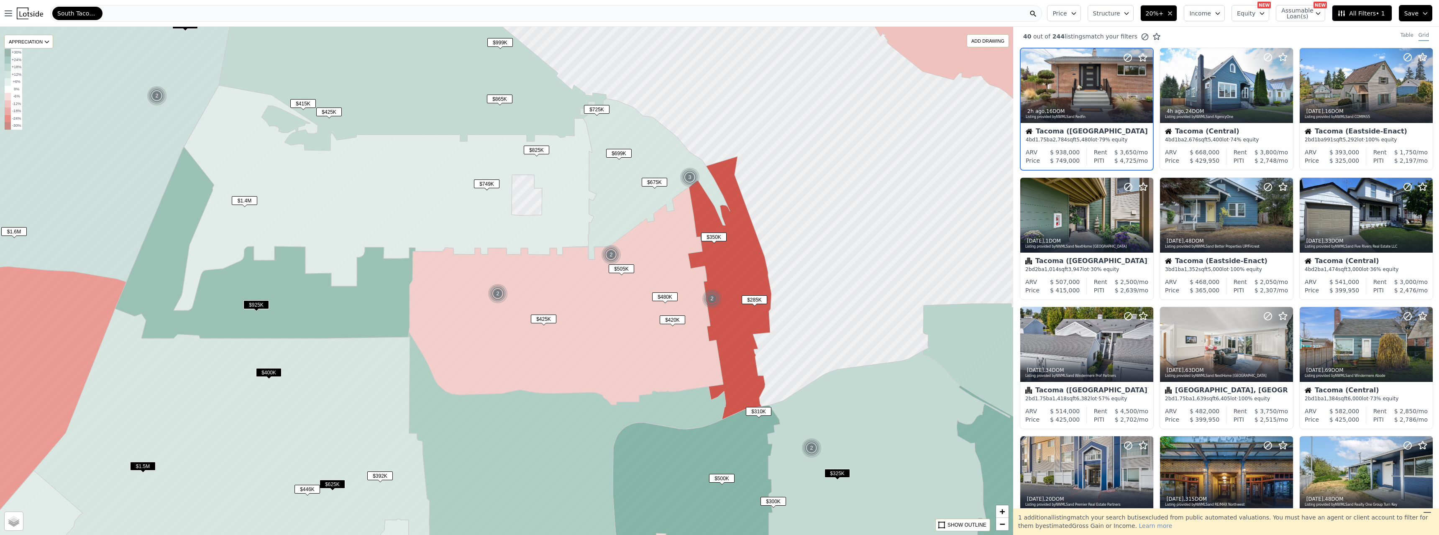
scroll to position [0, 0]
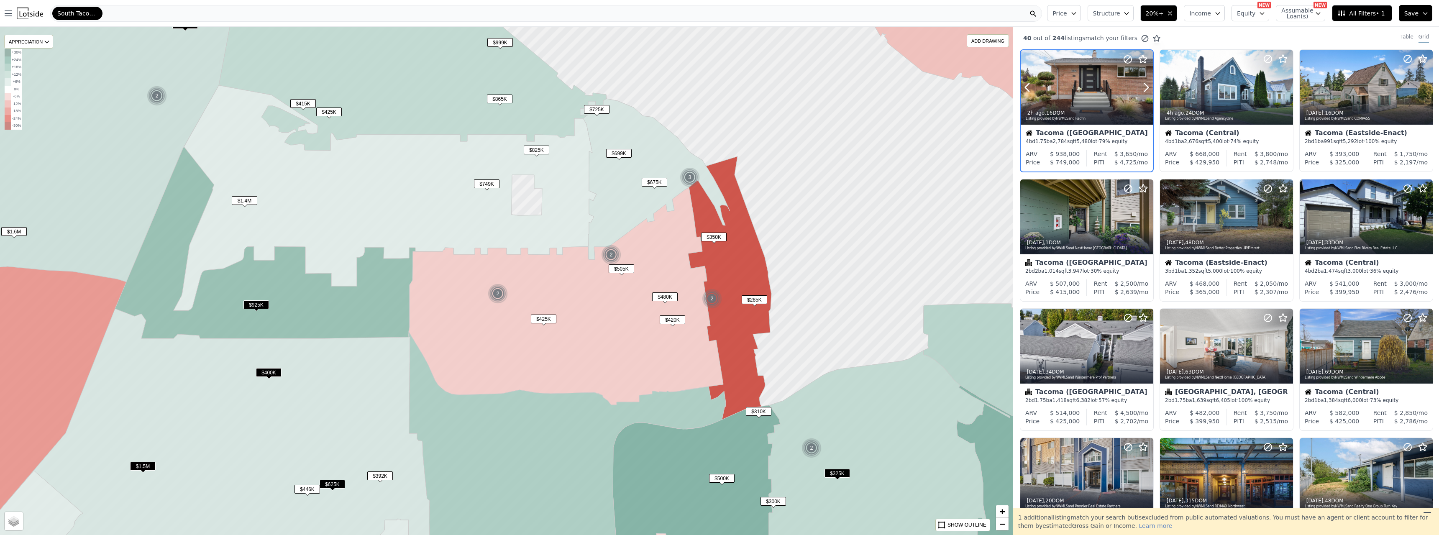
click at [1080, 100] on div at bounding box center [1086, 105] width 132 height 15
click at [498, 97] on span "$865K" at bounding box center [500, 99] width 26 height 9
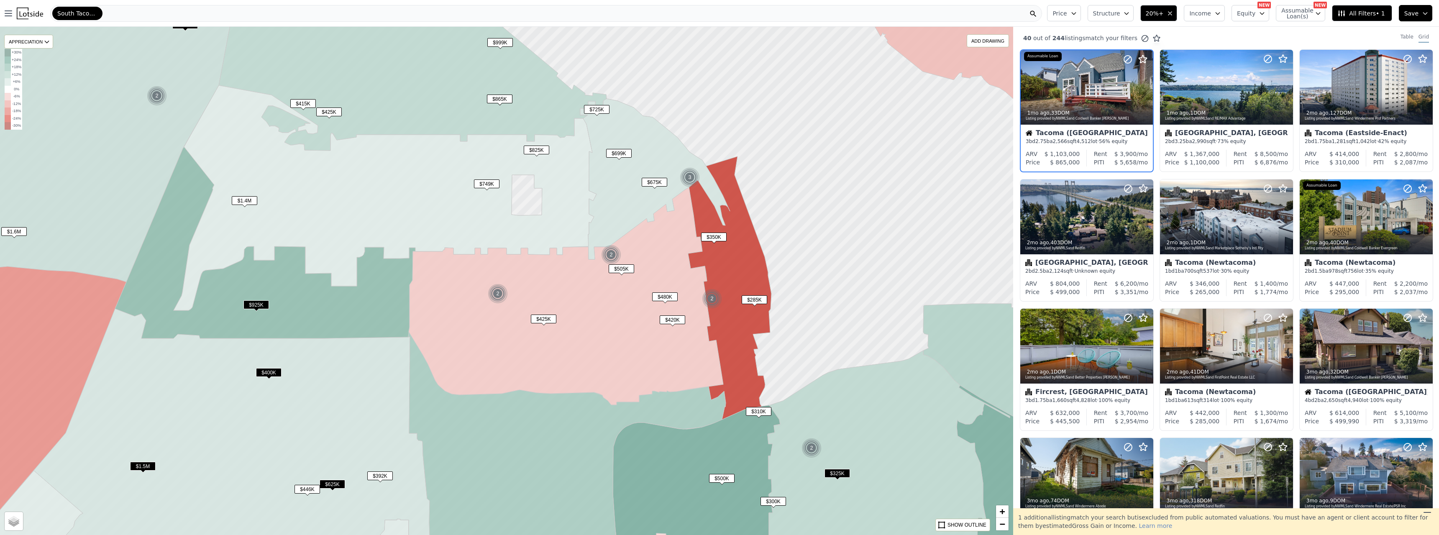
click at [1177, 17] on button "20%+" at bounding box center [1158, 13] width 37 height 16
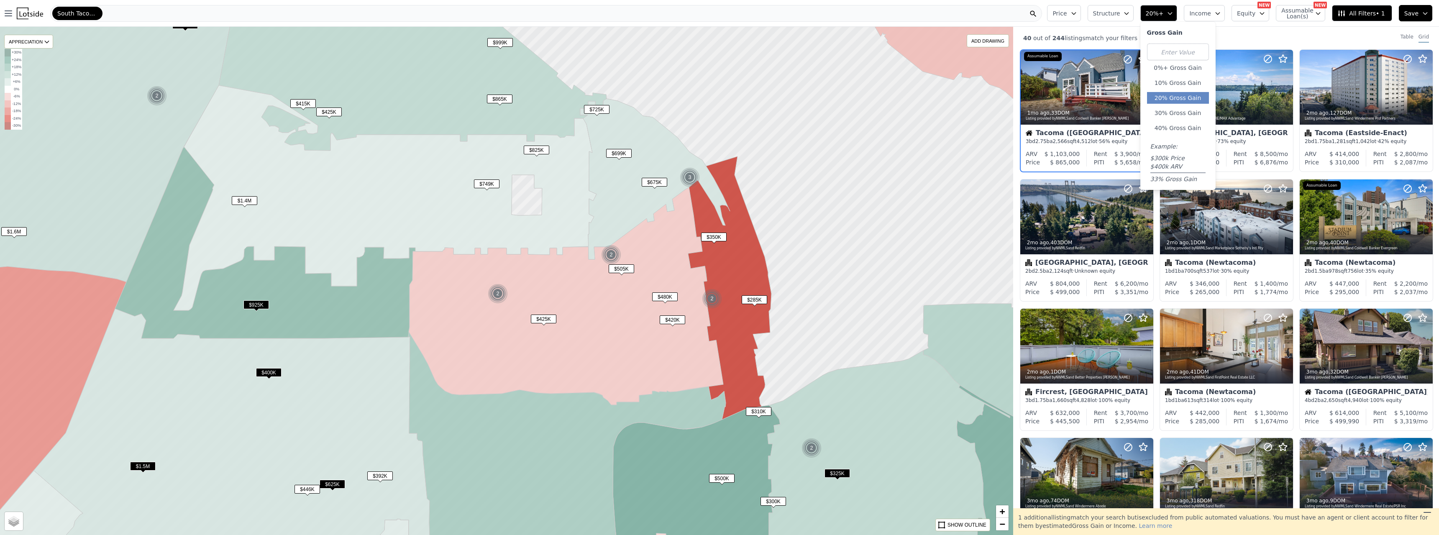
click at [647, 182] on span "$675K" at bounding box center [655, 182] width 26 height 9
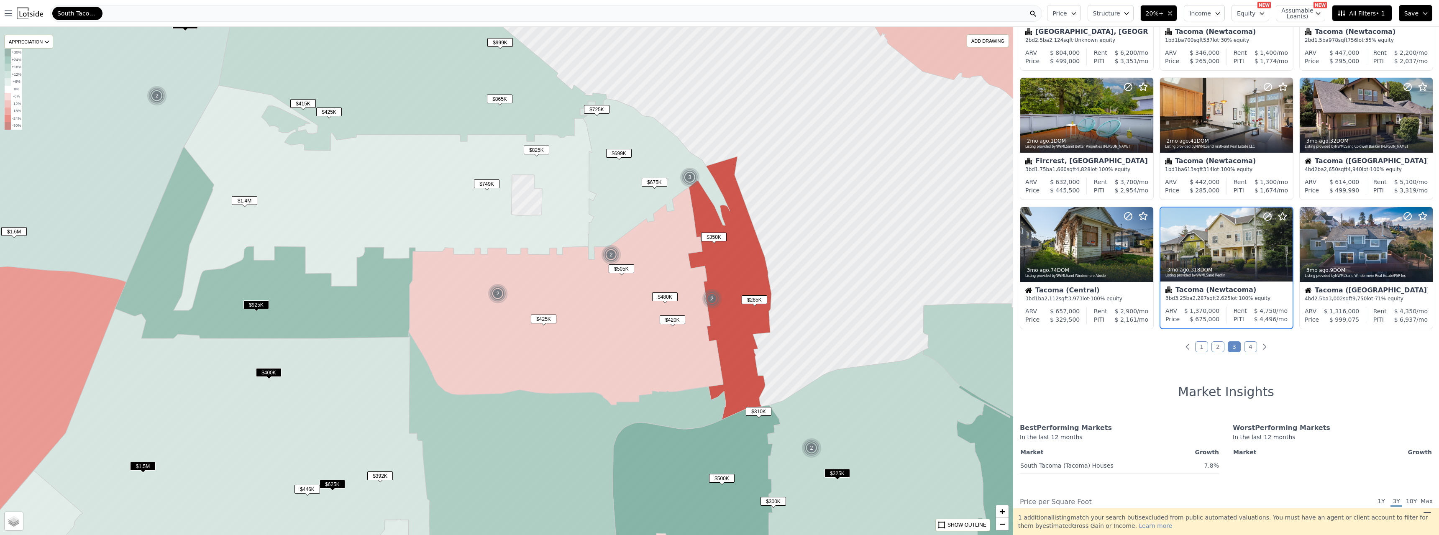
scroll to position [231, 0]
click at [614, 155] on span "$699K" at bounding box center [619, 153] width 26 height 9
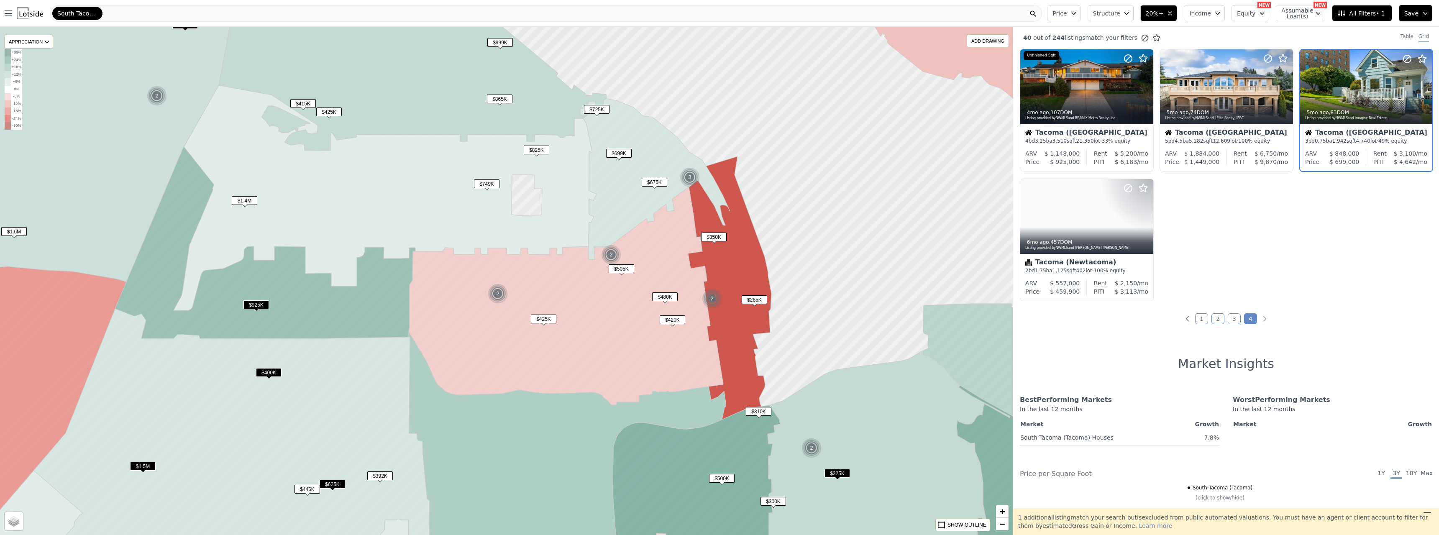
scroll to position [0, 0]
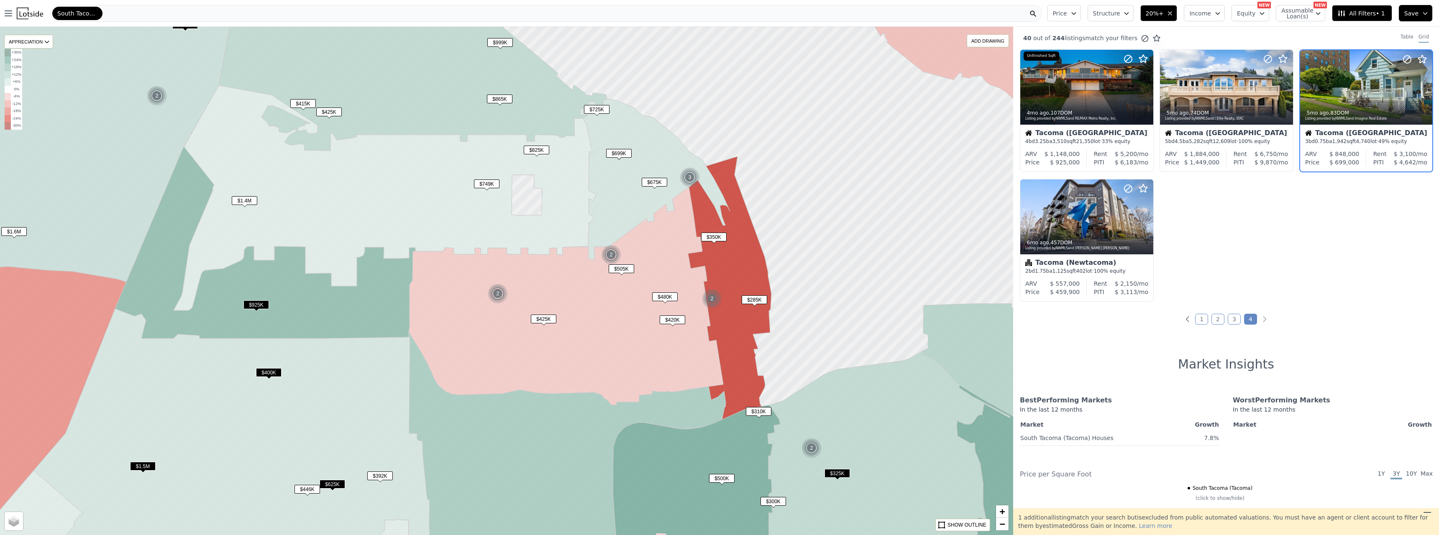
click at [493, 96] on span "$865K" at bounding box center [500, 99] width 26 height 9
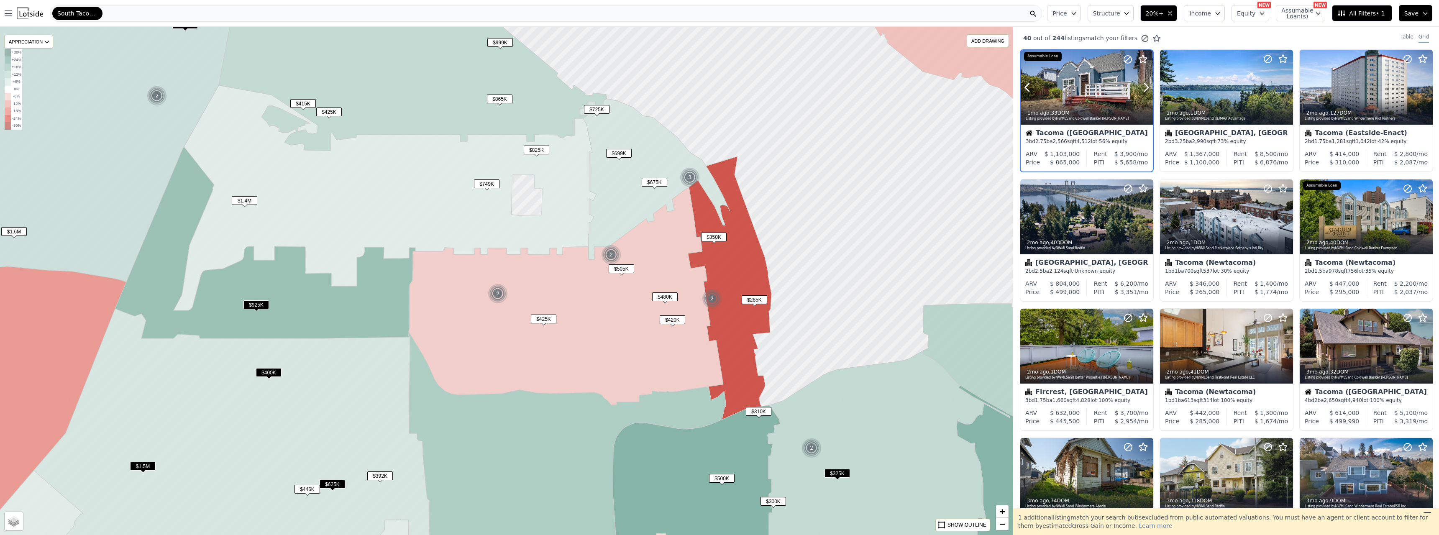
click at [1063, 95] on div at bounding box center [1086, 87] width 132 height 74
click at [1173, 16] on icon "button" at bounding box center [1169, 13] width 7 height 7
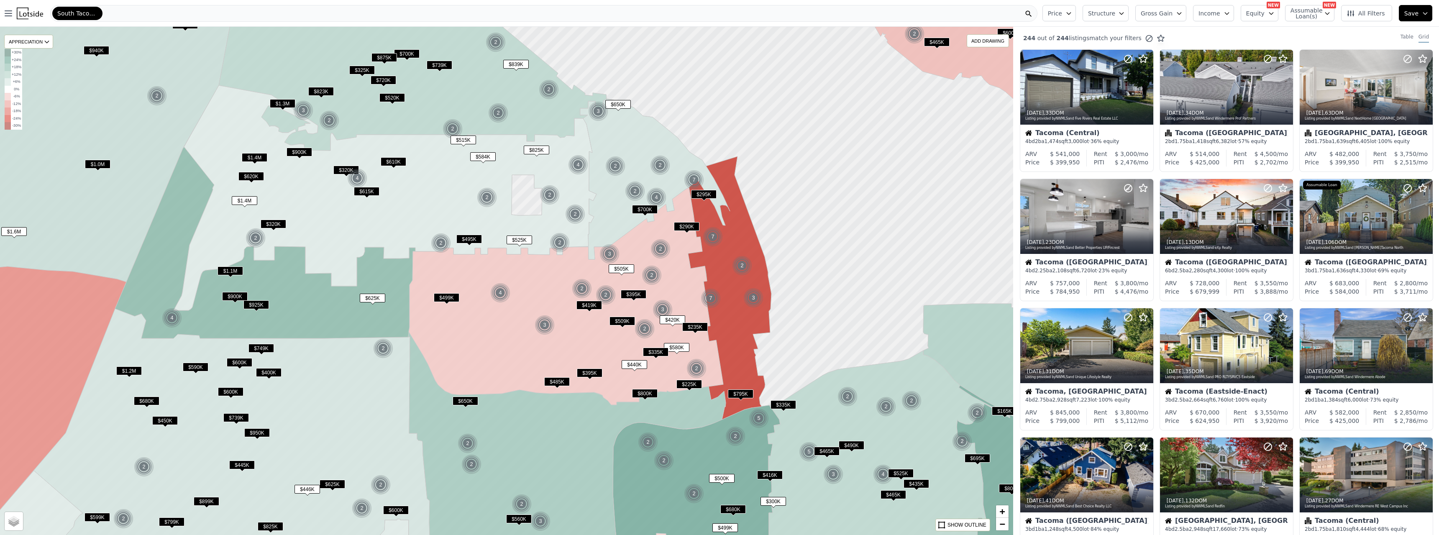
click at [1182, 11] on icon "button" at bounding box center [1179, 13] width 7 height 7
click at [1177, 85] on button "10% Gross Gain" at bounding box center [1173, 83] width 62 height 12
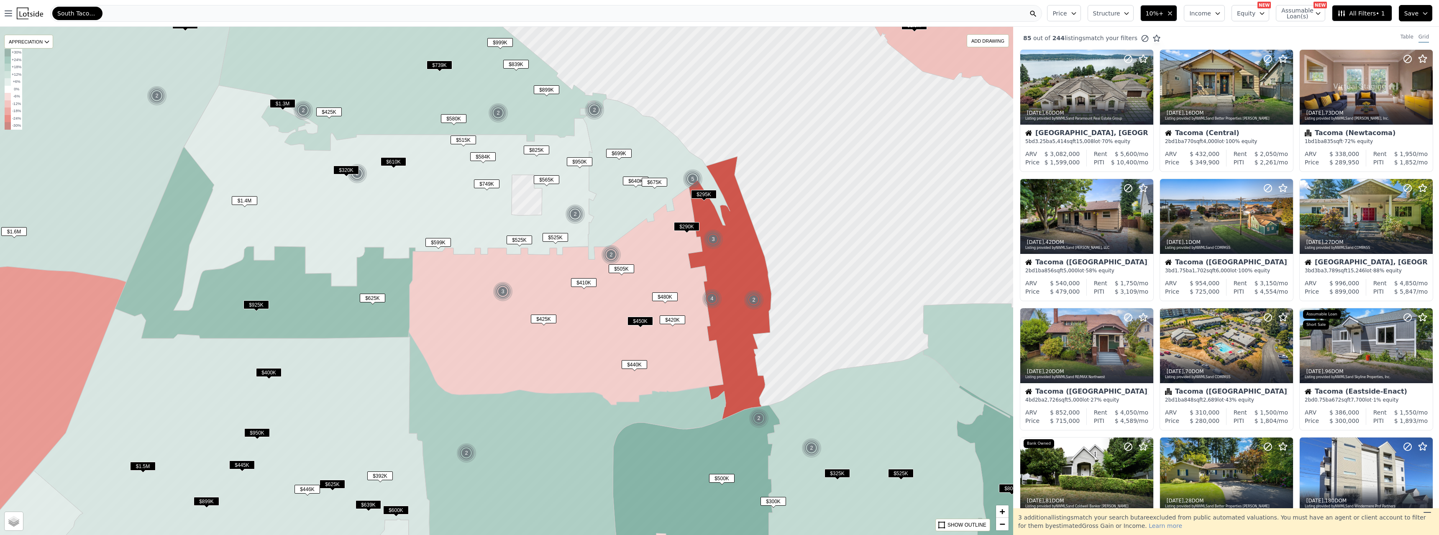
click at [491, 184] on span "$749K" at bounding box center [487, 183] width 26 height 9
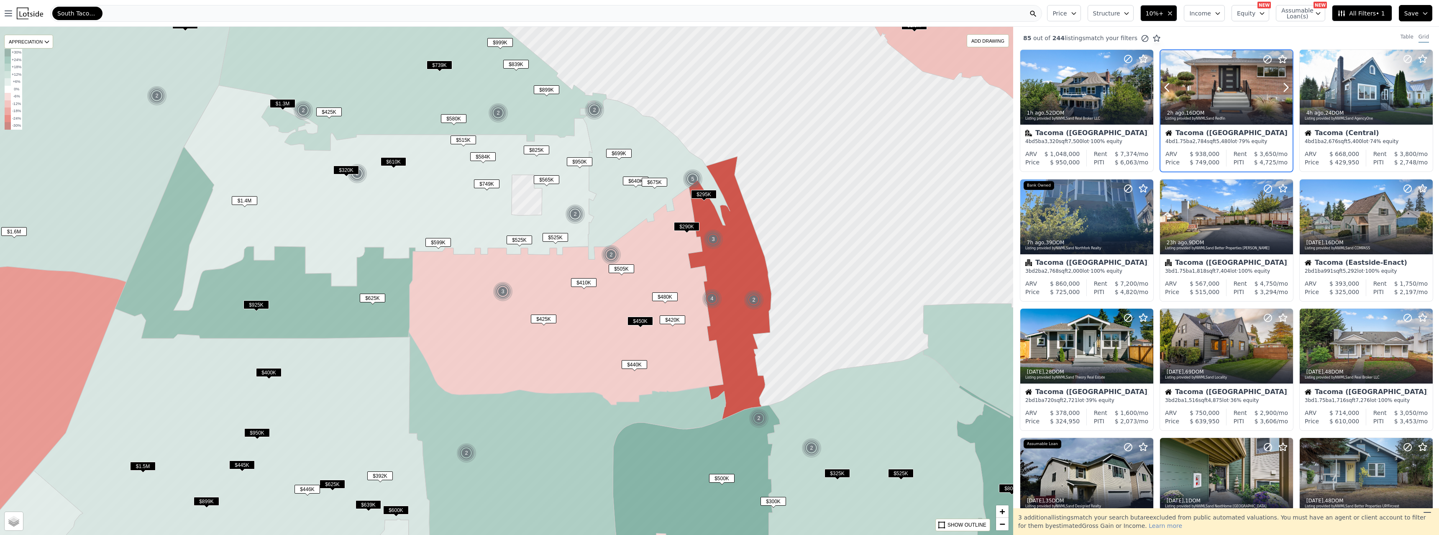
click at [1223, 75] on div at bounding box center [1226, 87] width 132 height 74
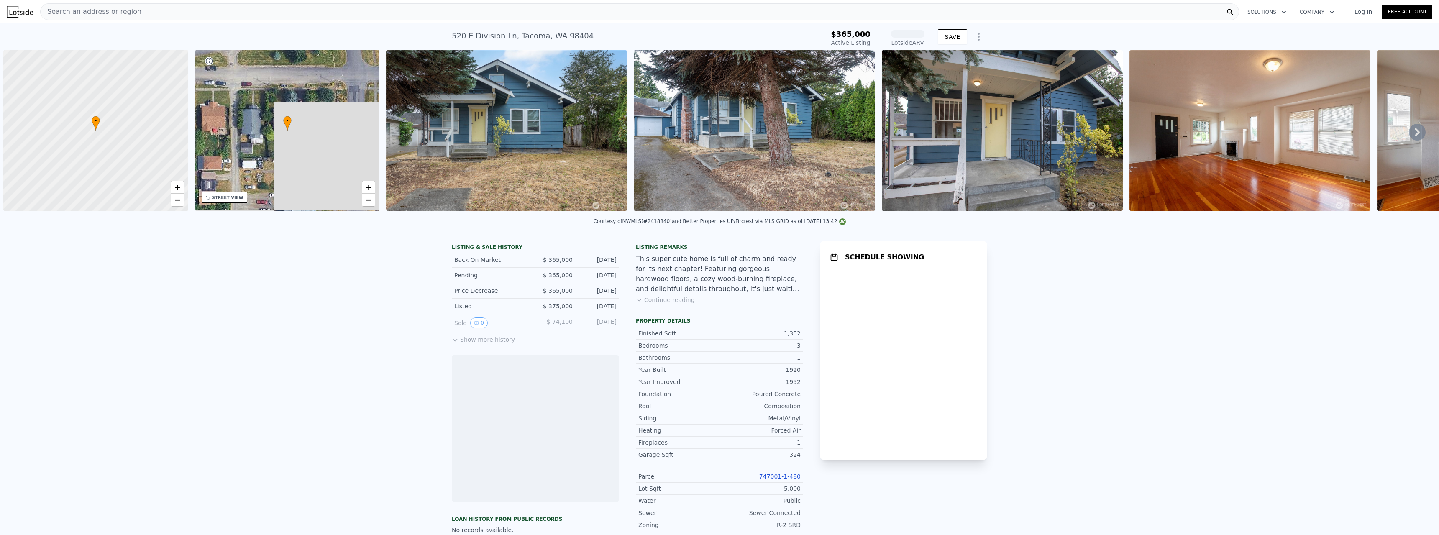
scroll to position [0, 3]
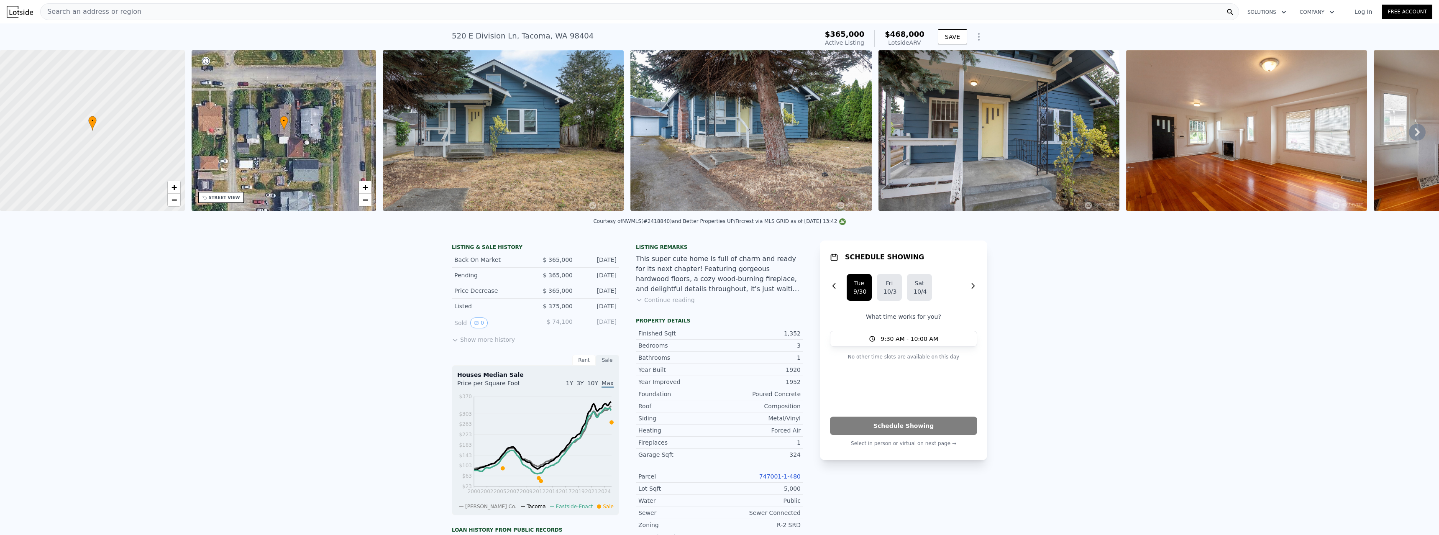
click at [1414, 134] on icon at bounding box center [1417, 132] width 17 height 17
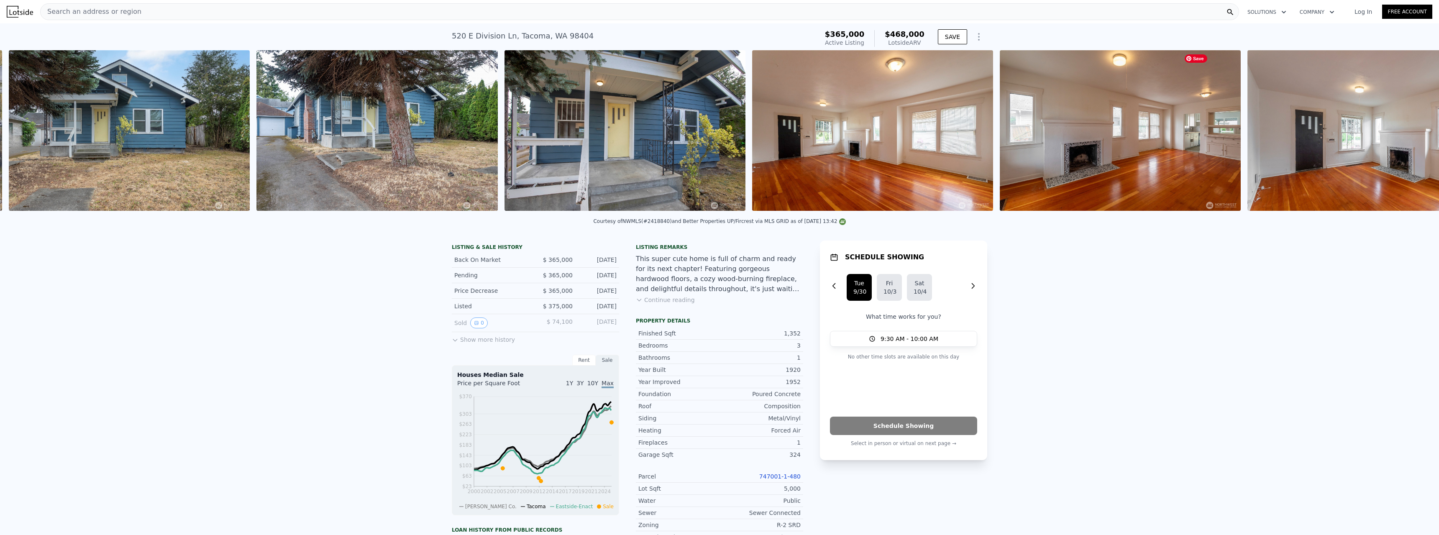
scroll to position [0, 383]
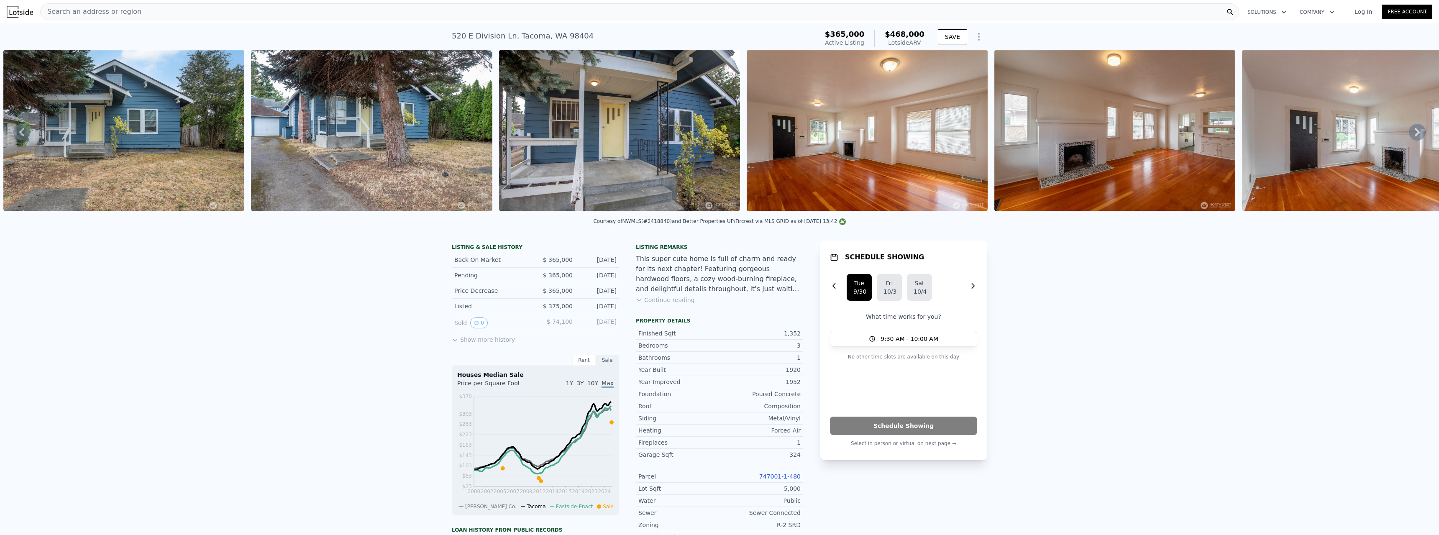
click at [1414, 134] on icon at bounding box center [1417, 132] width 17 height 17
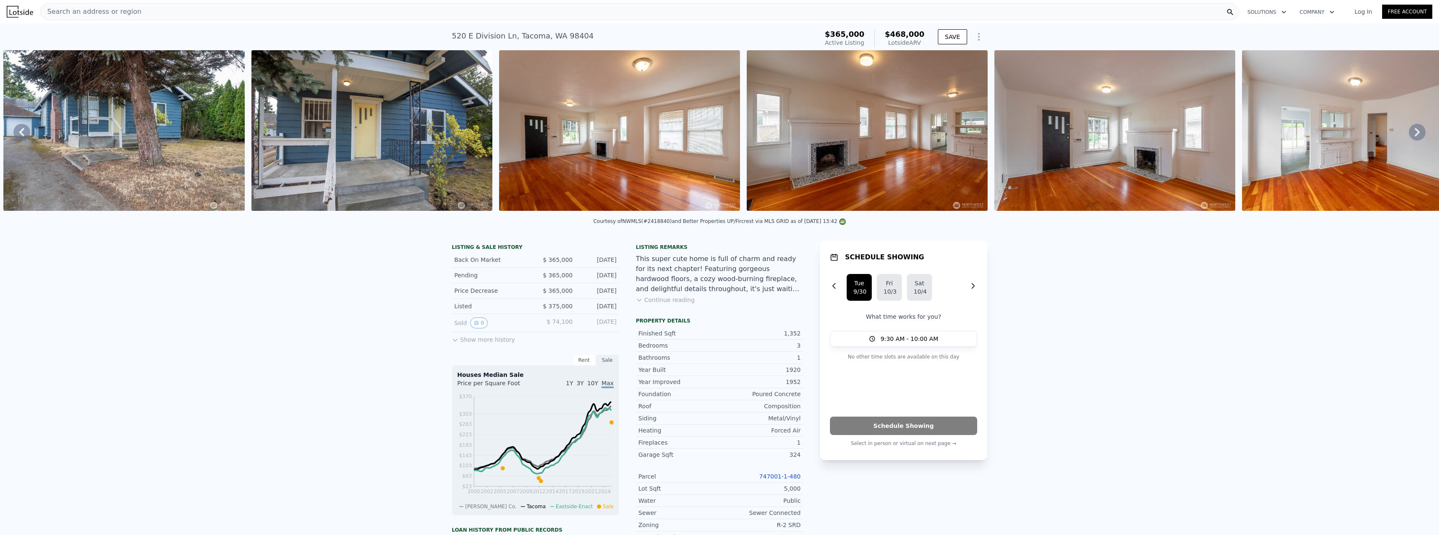
click at [1414, 134] on icon at bounding box center [1417, 132] width 17 height 17
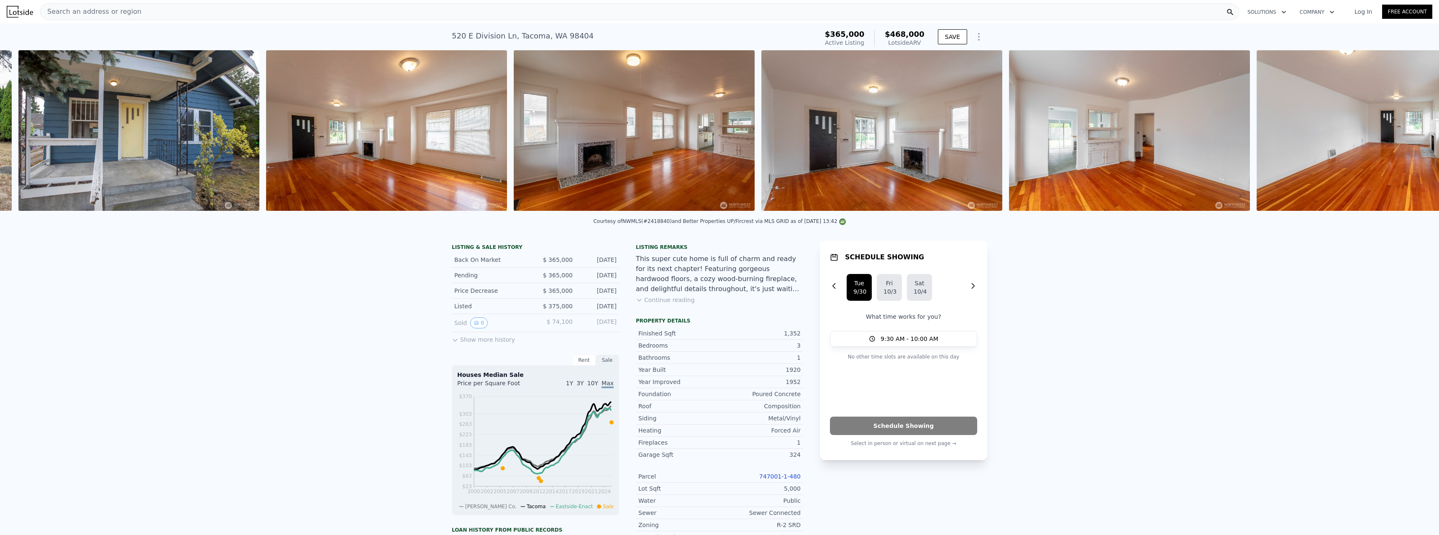
scroll to position [0, 878]
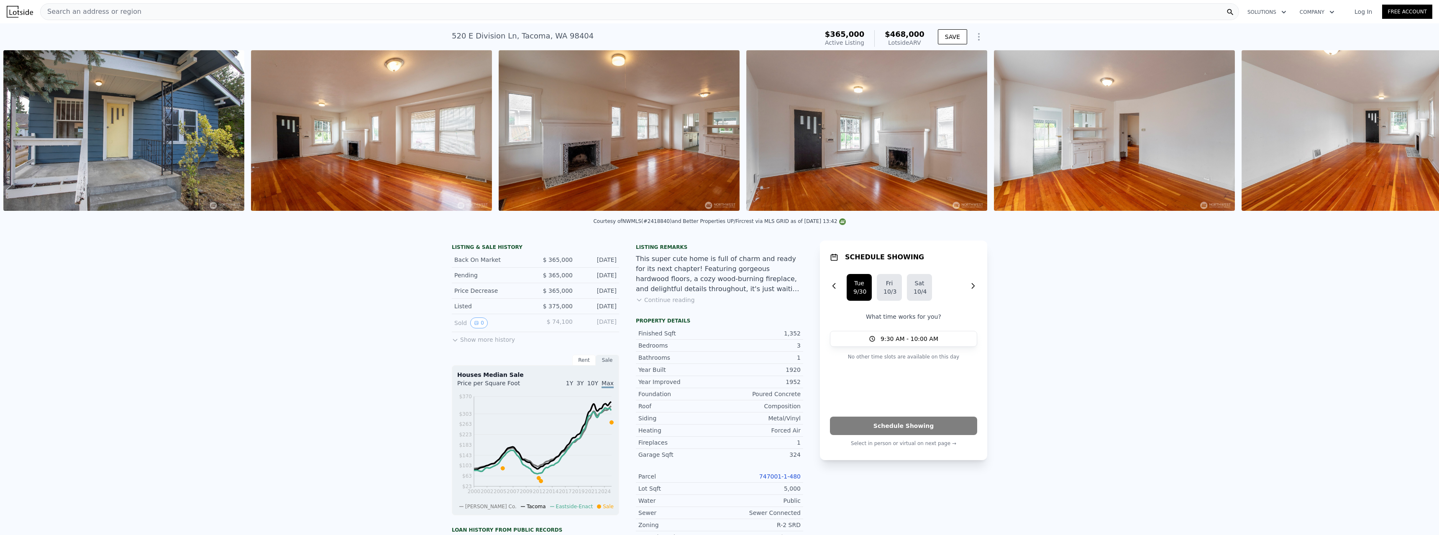
click at [1414, 134] on img at bounding box center [1361, 130] width 241 height 161
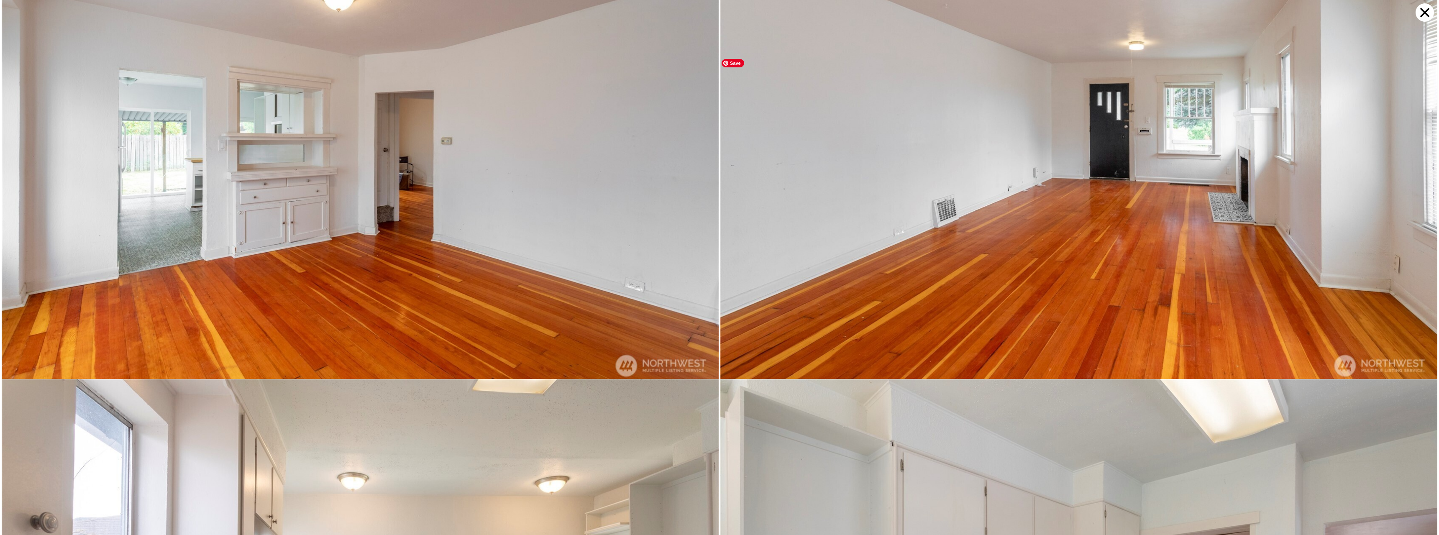
scroll to position [1899, 0]
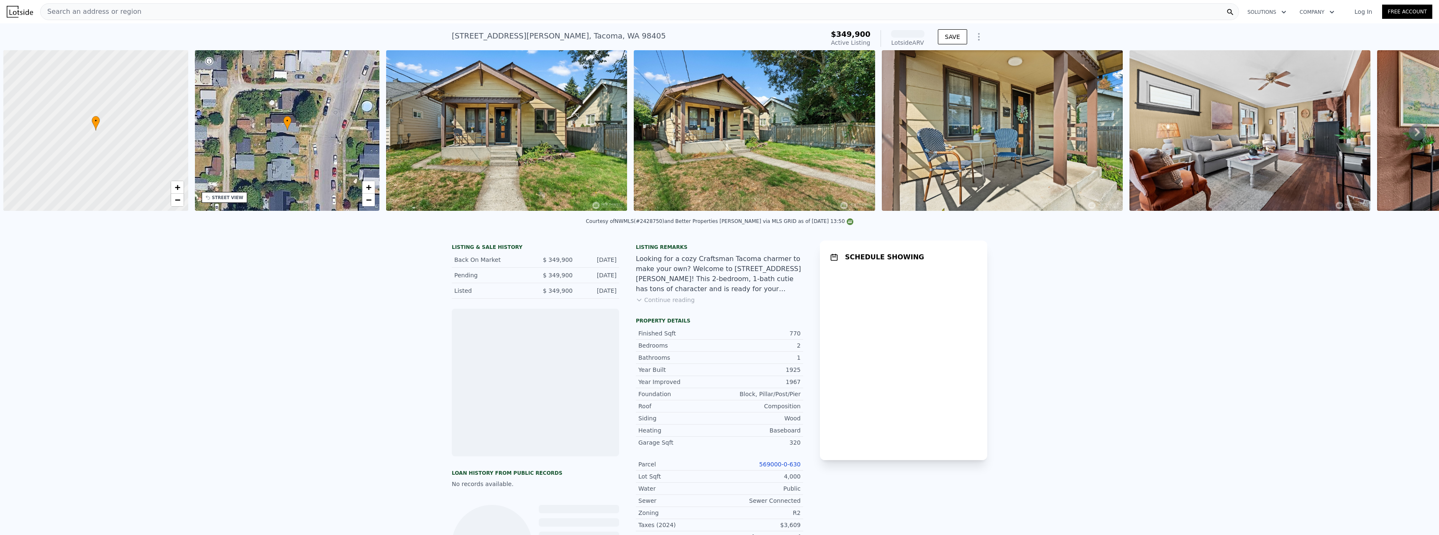
scroll to position [0, 3]
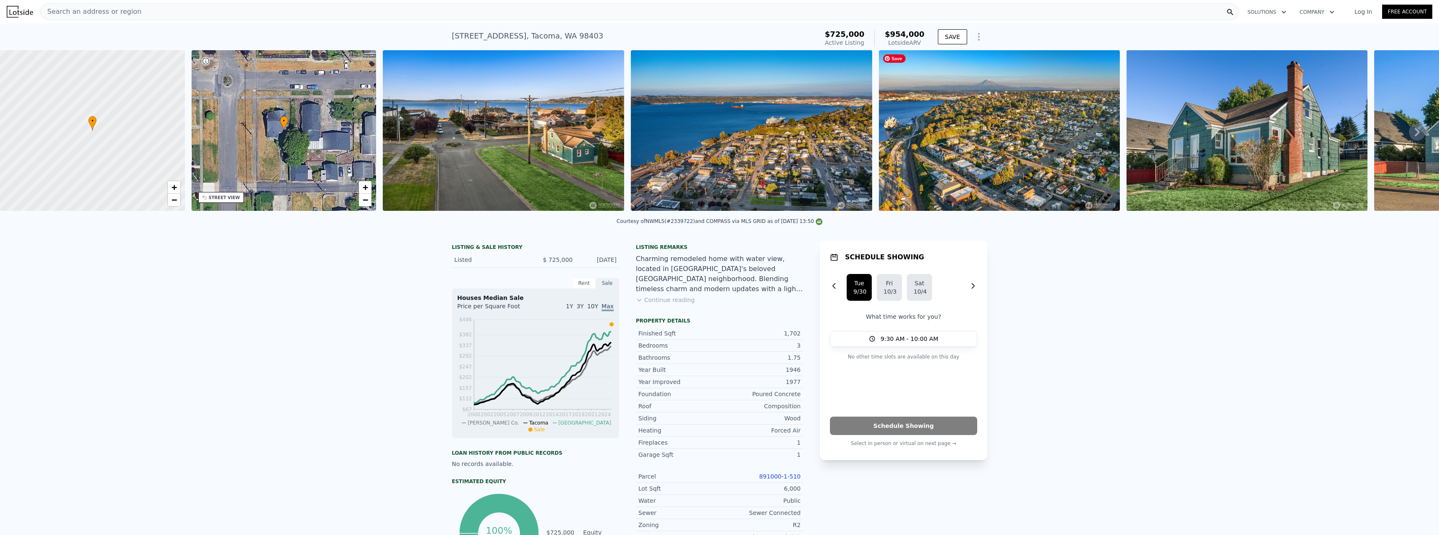
scroll to position [39, 0]
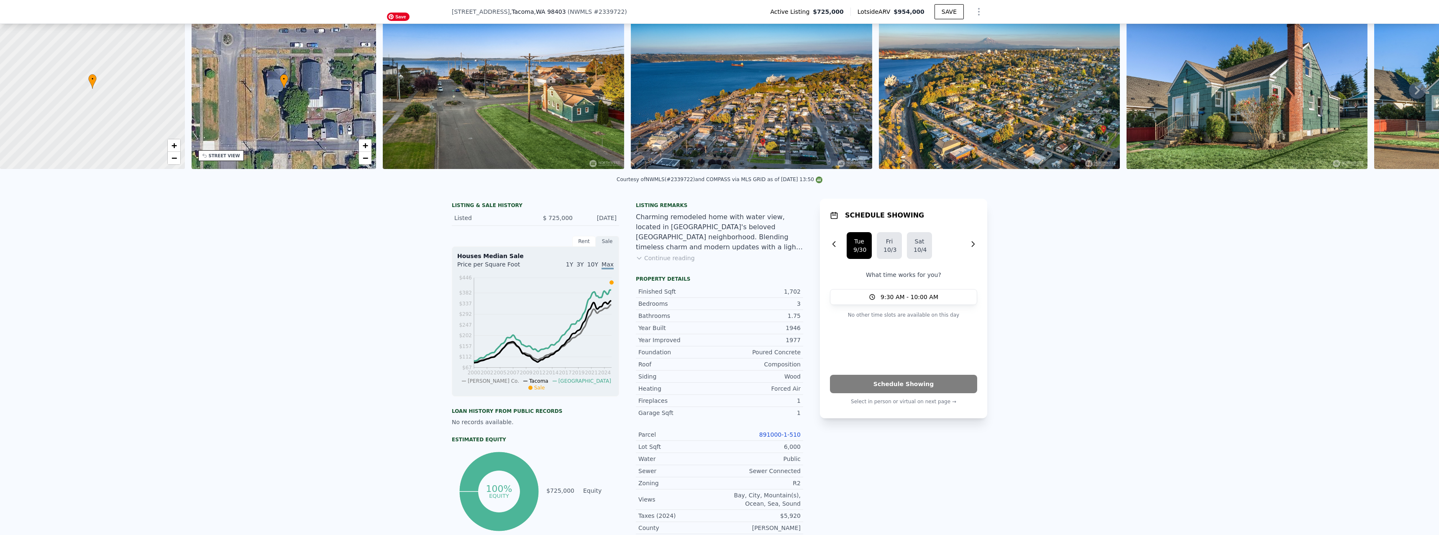
click at [571, 97] on img at bounding box center [503, 88] width 241 height 161
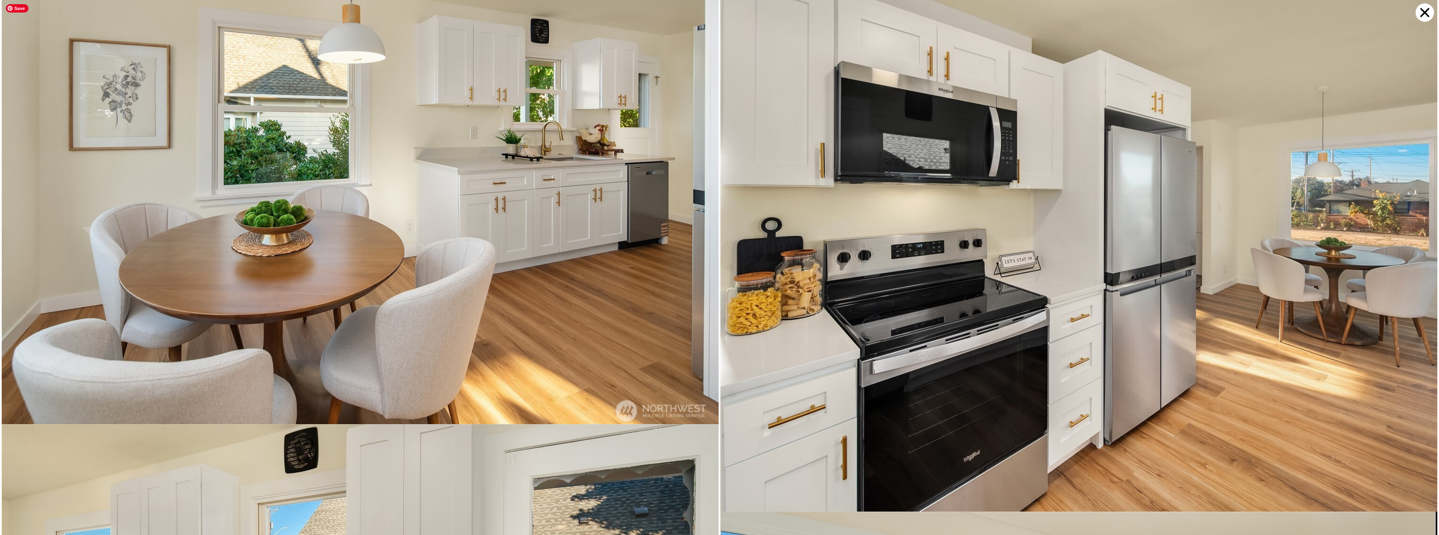
scroll to position [1455, 0]
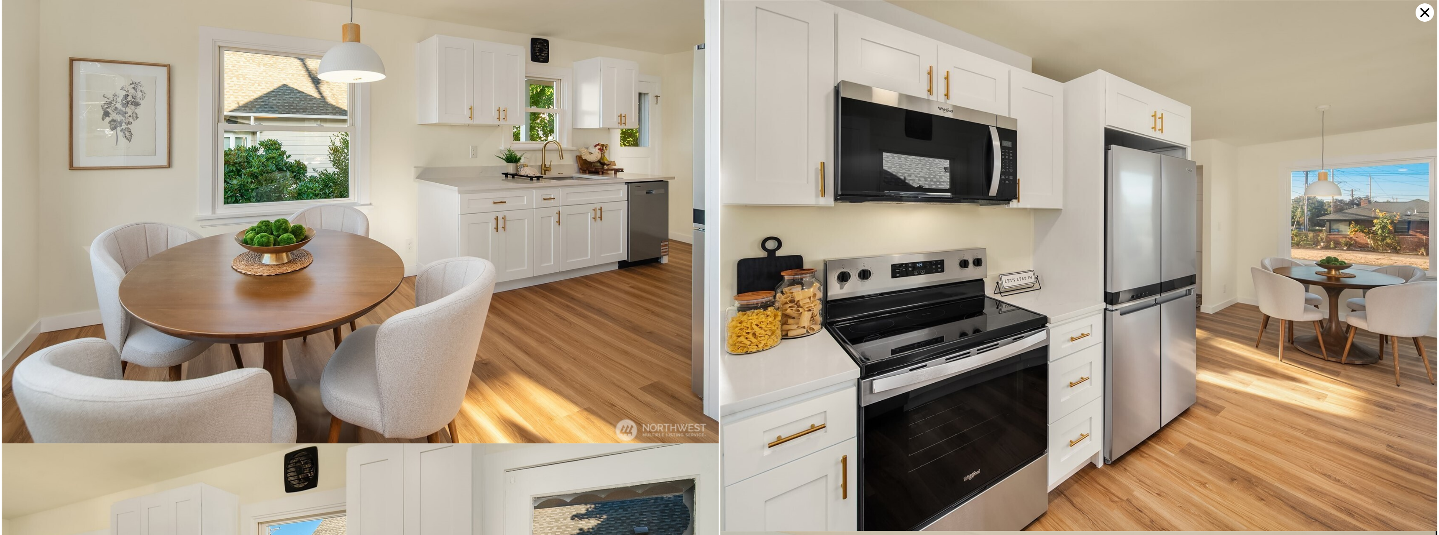
click at [1429, 9] on icon at bounding box center [1424, 12] width 18 height 18
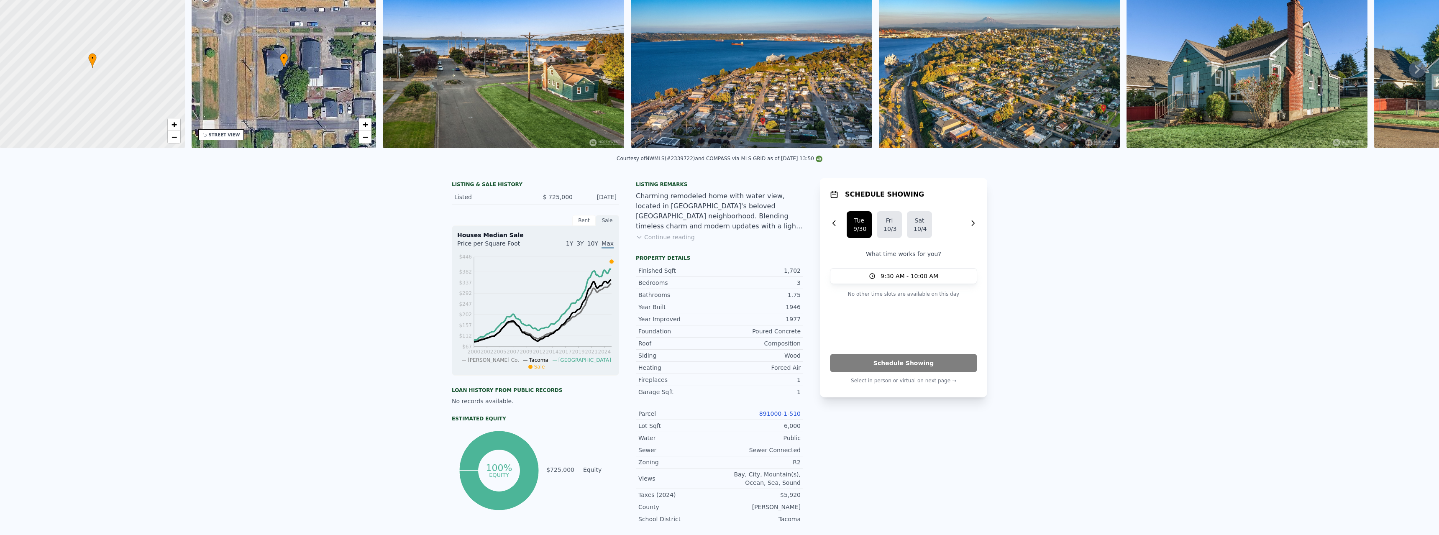
scroll to position [3, 0]
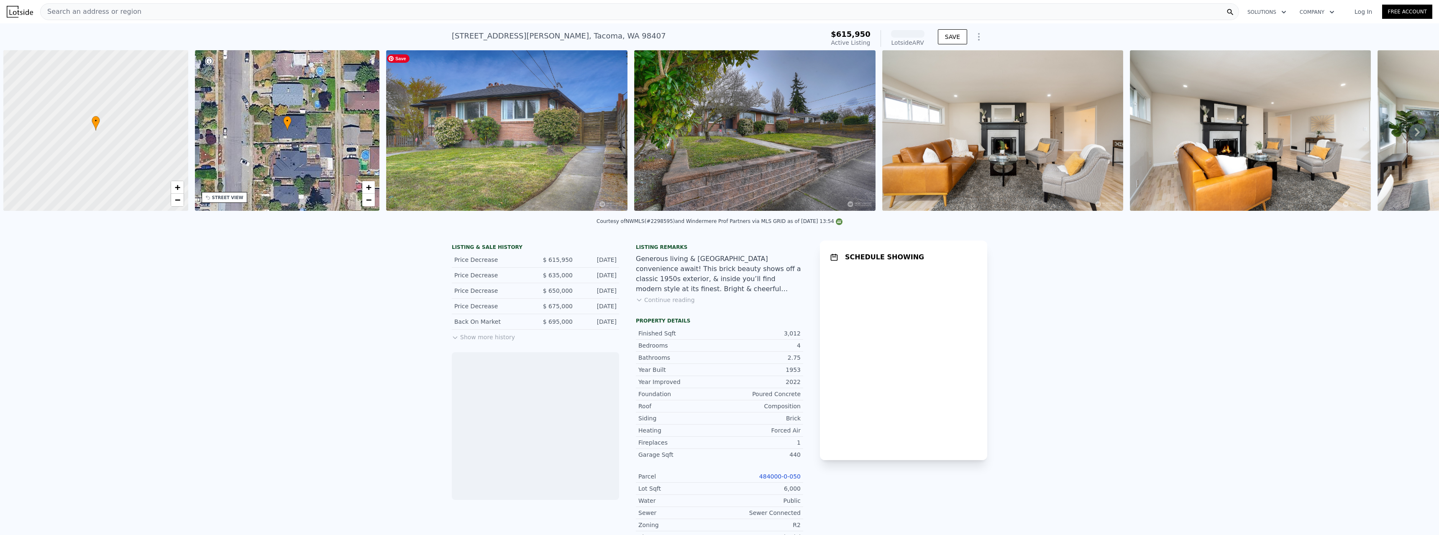
scroll to position [0, 3]
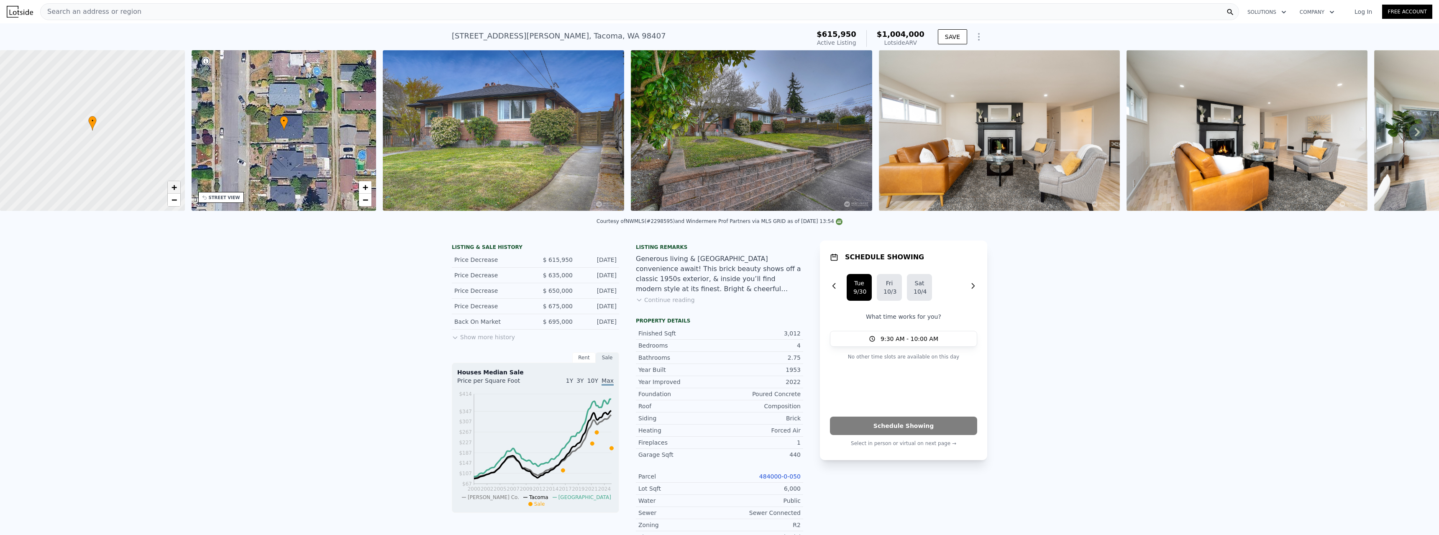
click at [178, 186] on link "+" at bounding box center [174, 187] width 13 height 13
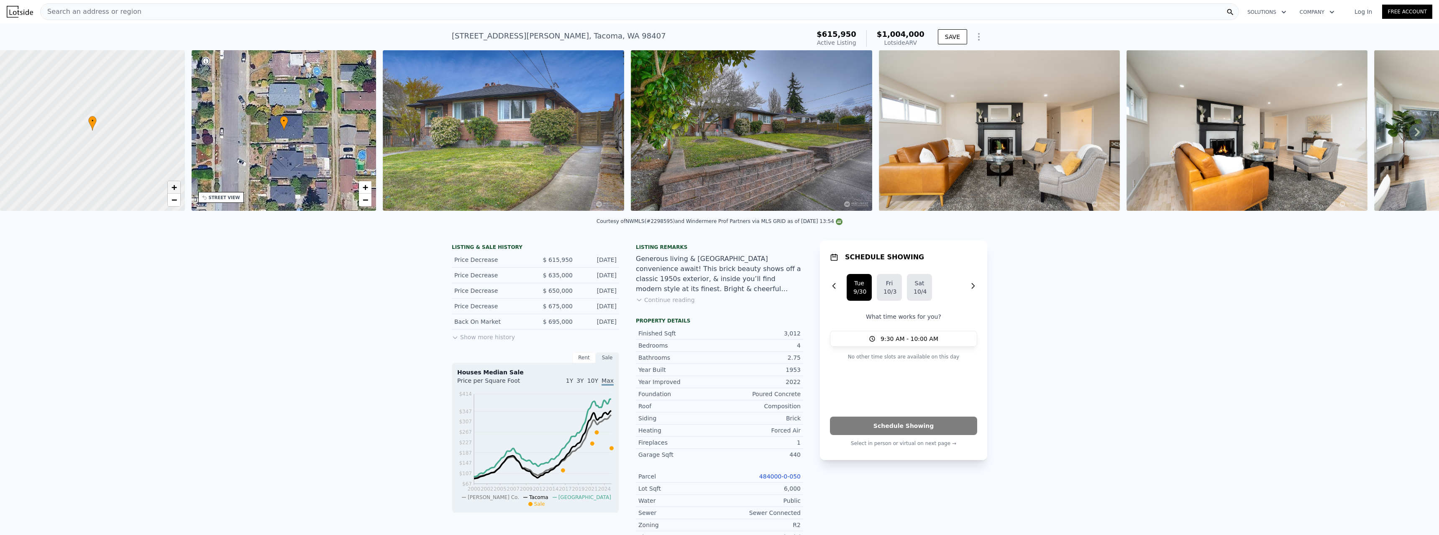
click at [178, 186] on link "+" at bounding box center [174, 187] width 13 height 13
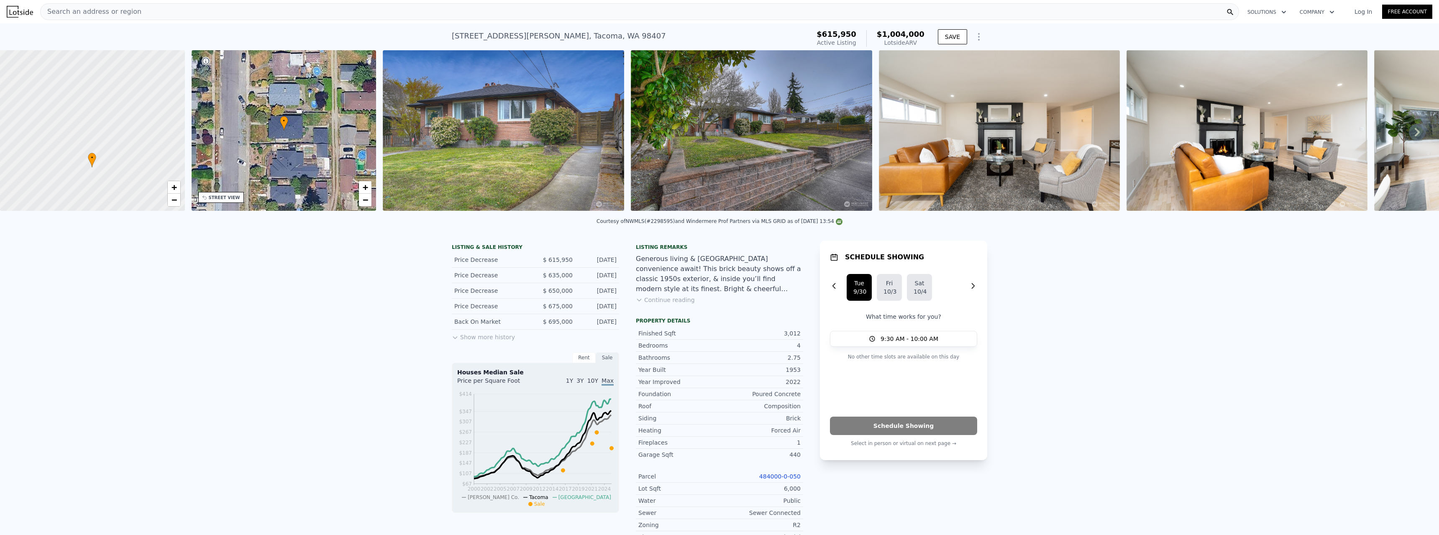
drag, startPoint x: 133, startPoint y: 95, endPoint x: 133, endPoint y: 132, distance: 36.4
click at [133, 132] on div at bounding box center [93, 130] width 222 height 193
click at [549, 36] on div "4109 N Huson St , Tacoma , WA 98407" at bounding box center [559, 36] width 214 height 12
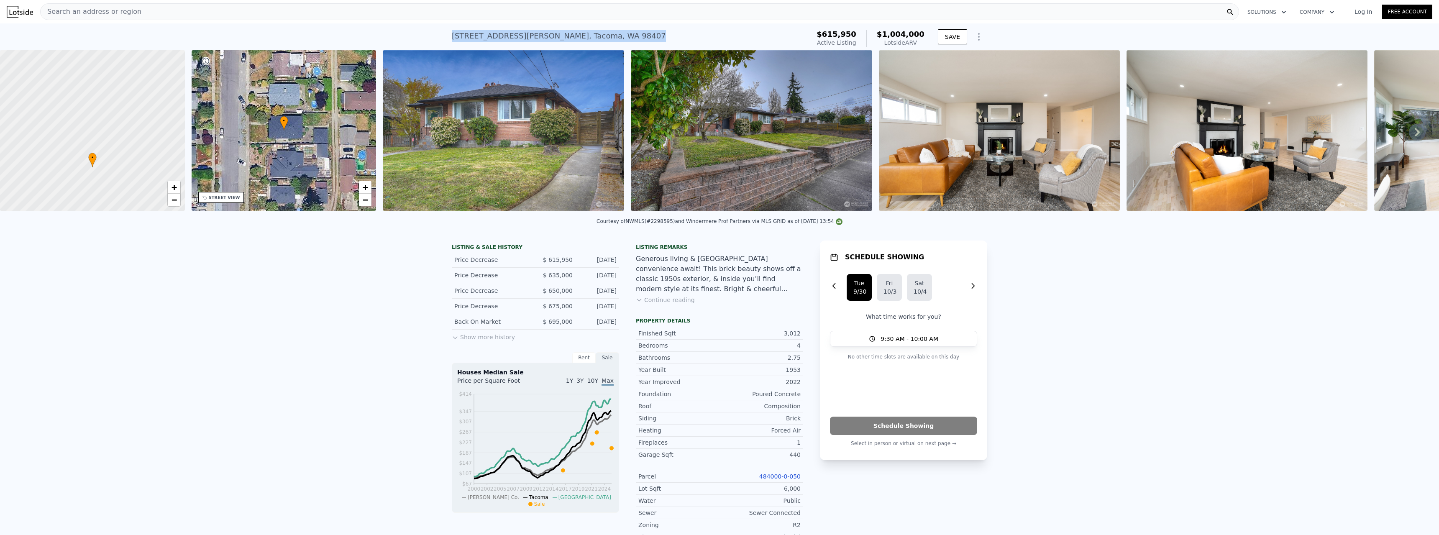
copy div "4109 N Huson St , Tacoma , WA 98407 Active at $615,950 (~ARV $1.004m )"
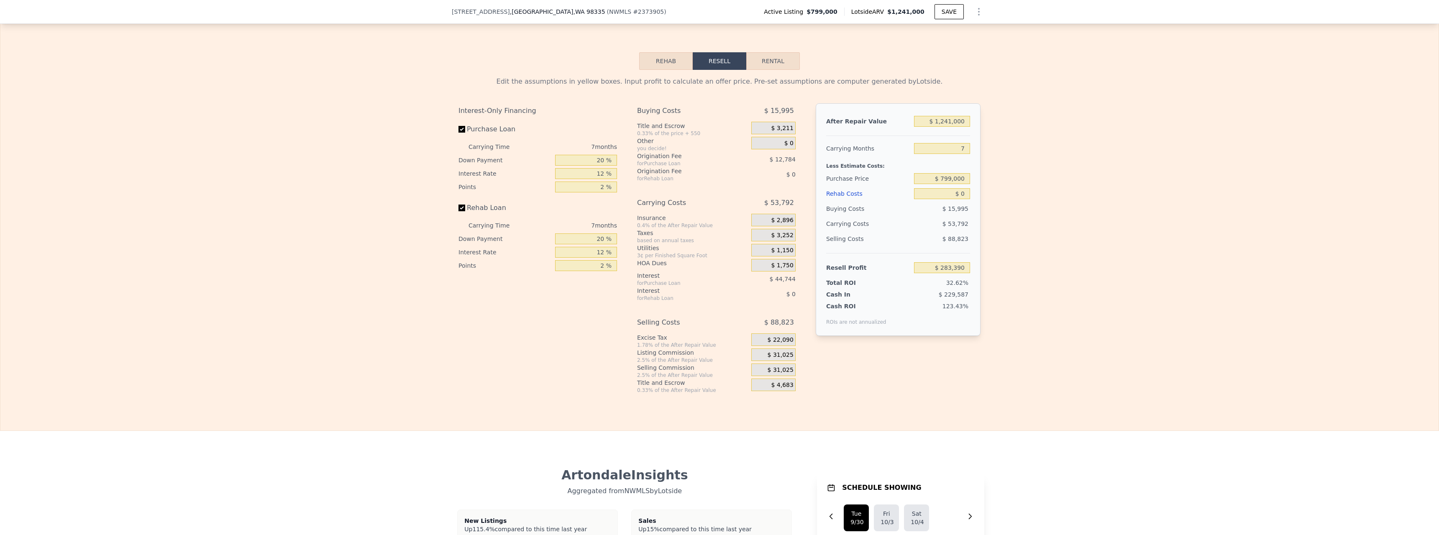
scroll to position [1336, 0]
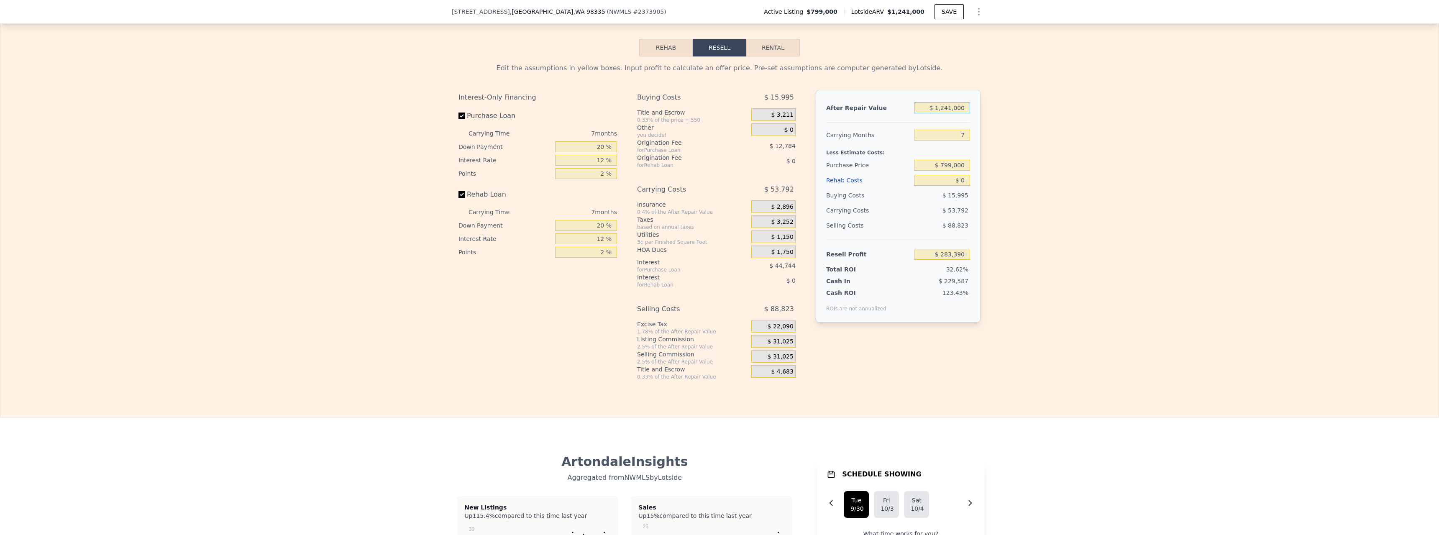
click at [939, 113] on input "$ 1,241,000" at bounding box center [942, 107] width 56 height 11
click at [956, 171] on input "$ 799,000" at bounding box center [942, 165] width 56 height 11
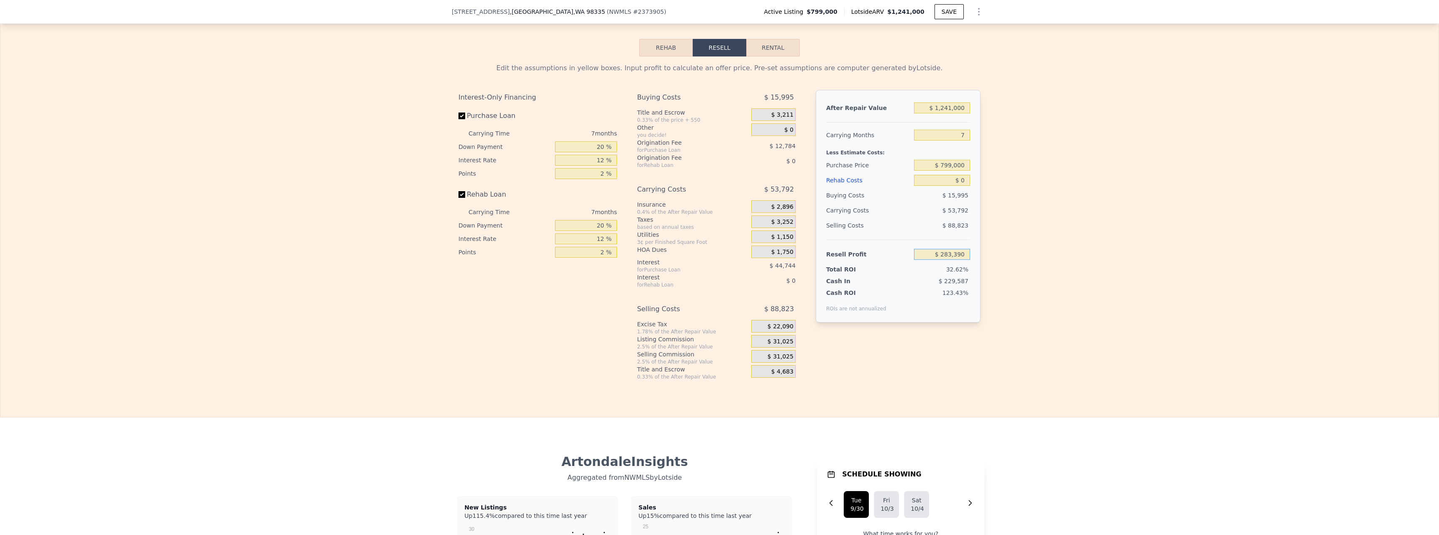
click at [954, 260] on input "$ 283,390" at bounding box center [942, 254] width 56 height 11
click at [665, 56] on button "Rehab" at bounding box center [666, 48] width 54 height 18
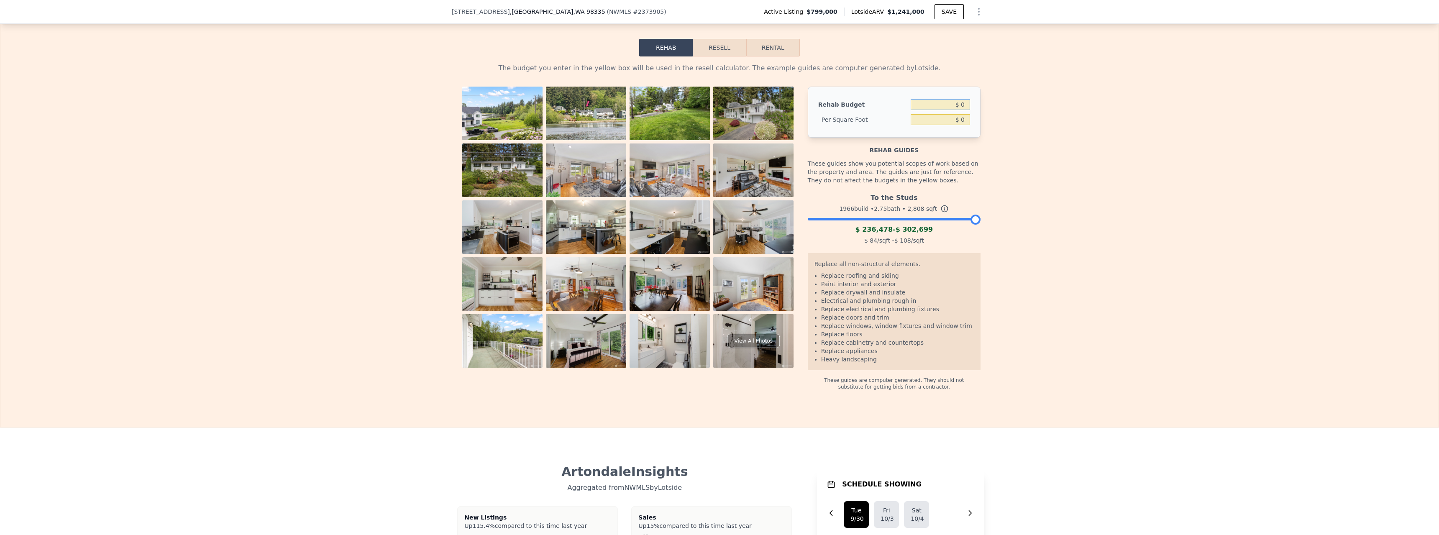
click at [961, 110] on input "$ 0" at bounding box center [939, 104] width 59 height 11
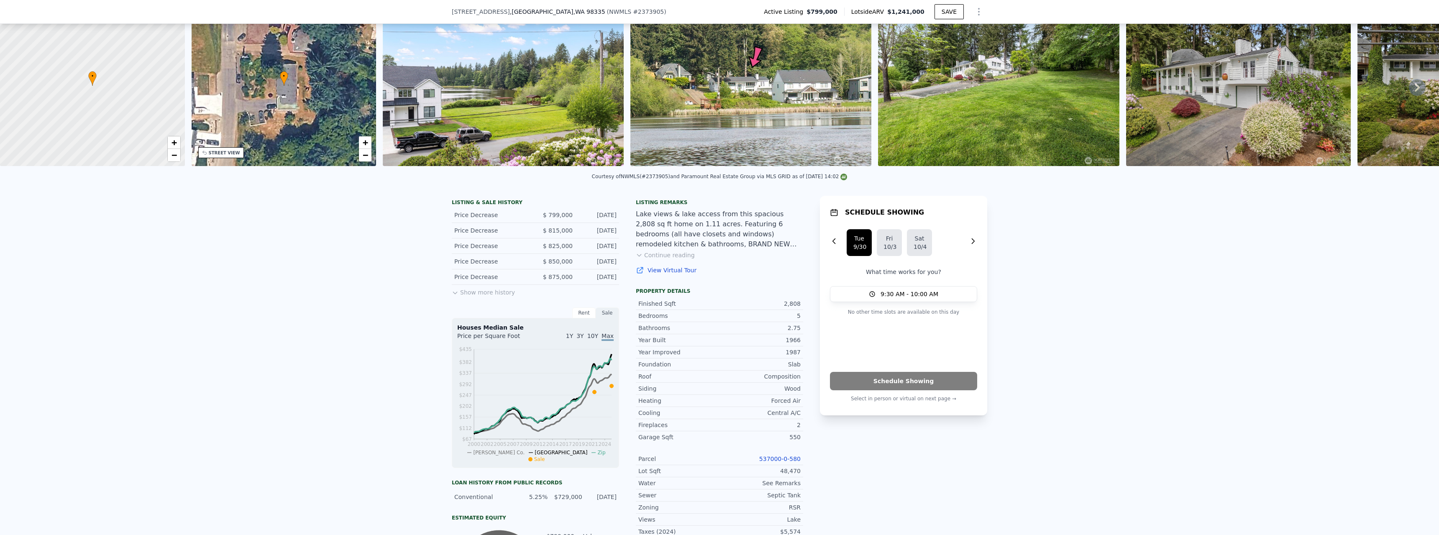
type input "$ 0"
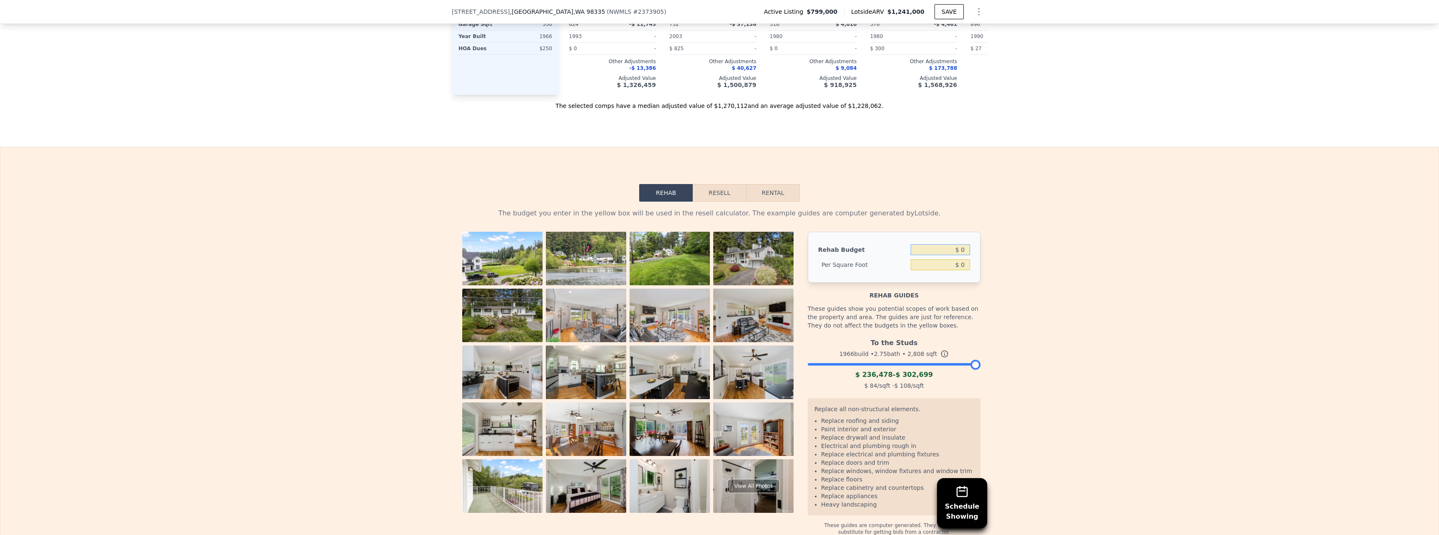
scroll to position [1126, 0]
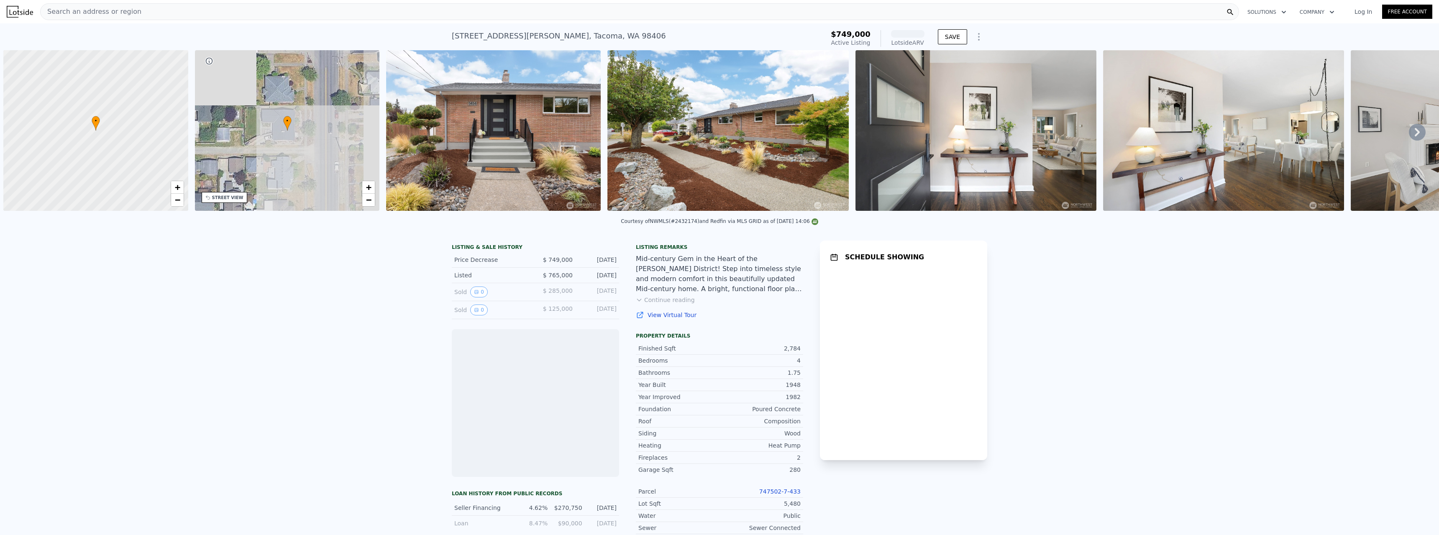
scroll to position [0, 3]
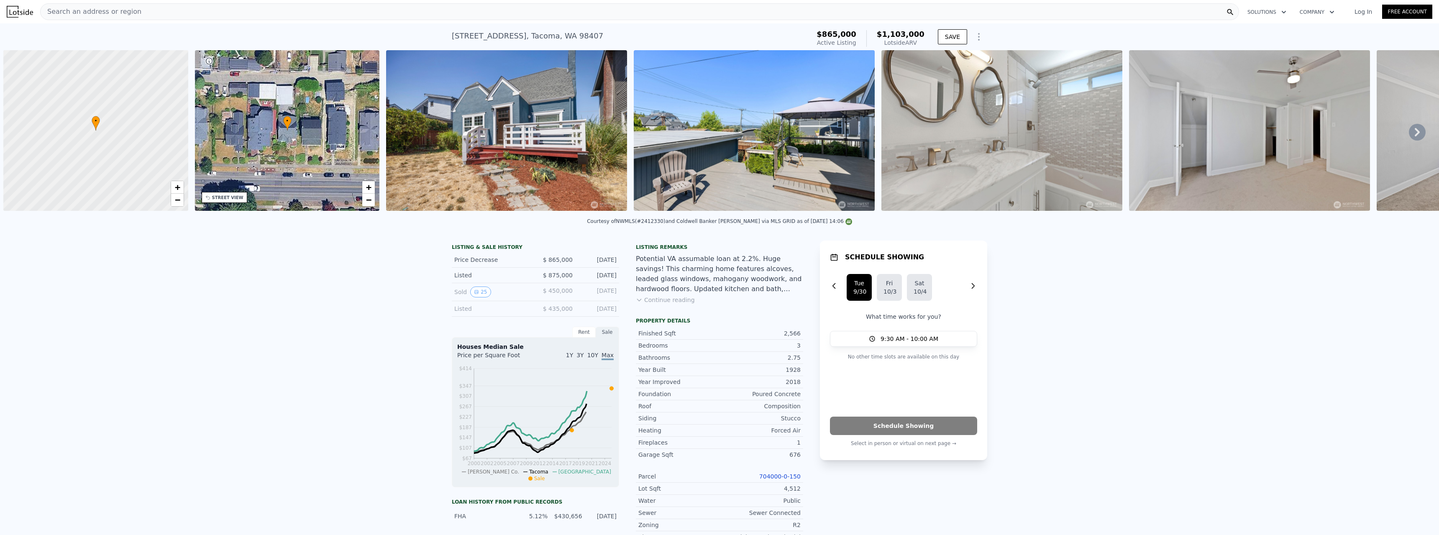
scroll to position [0, 3]
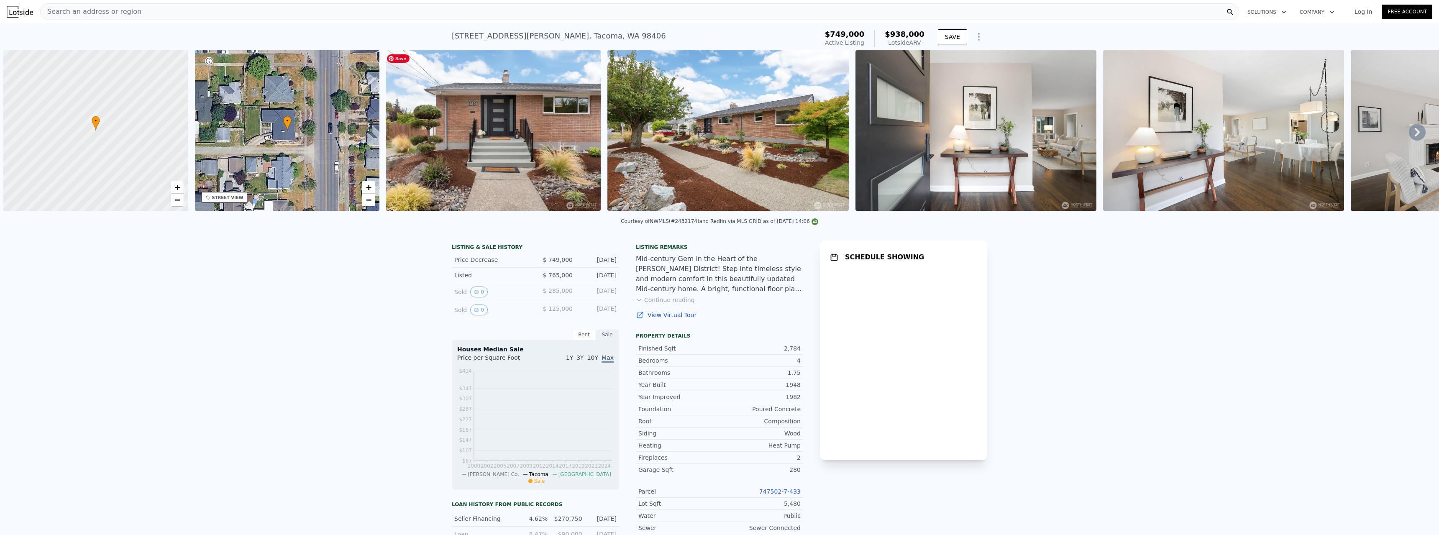
click at [476, 130] on img at bounding box center [493, 130] width 215 height 161
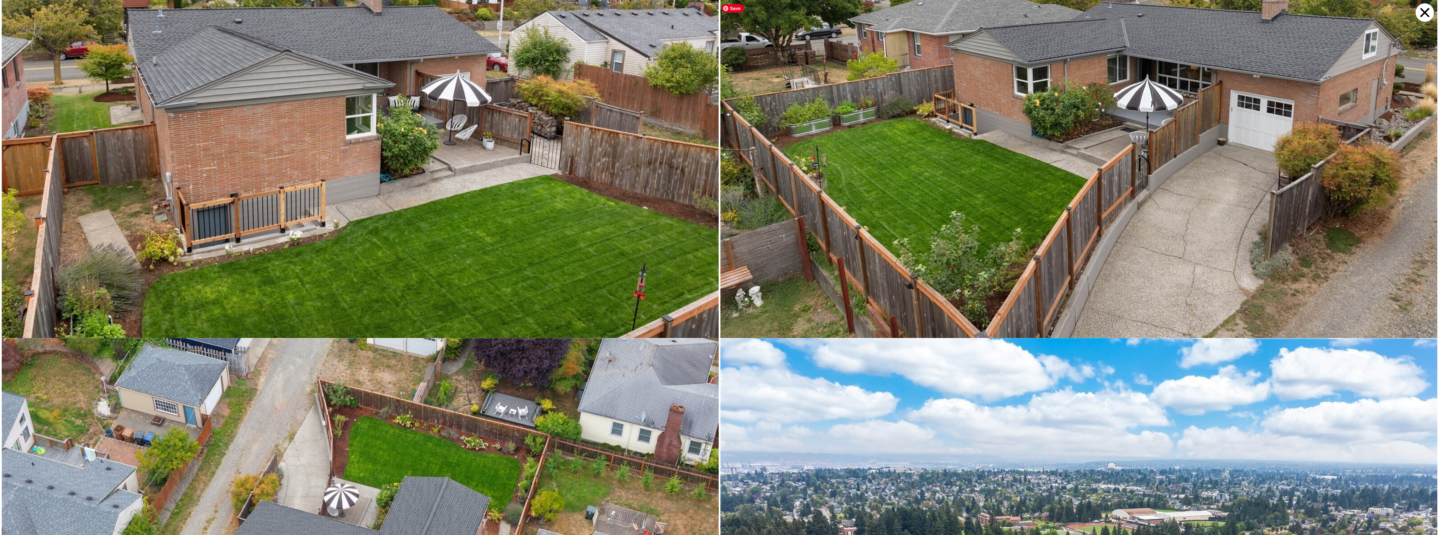
scroll to position [8126, 0]
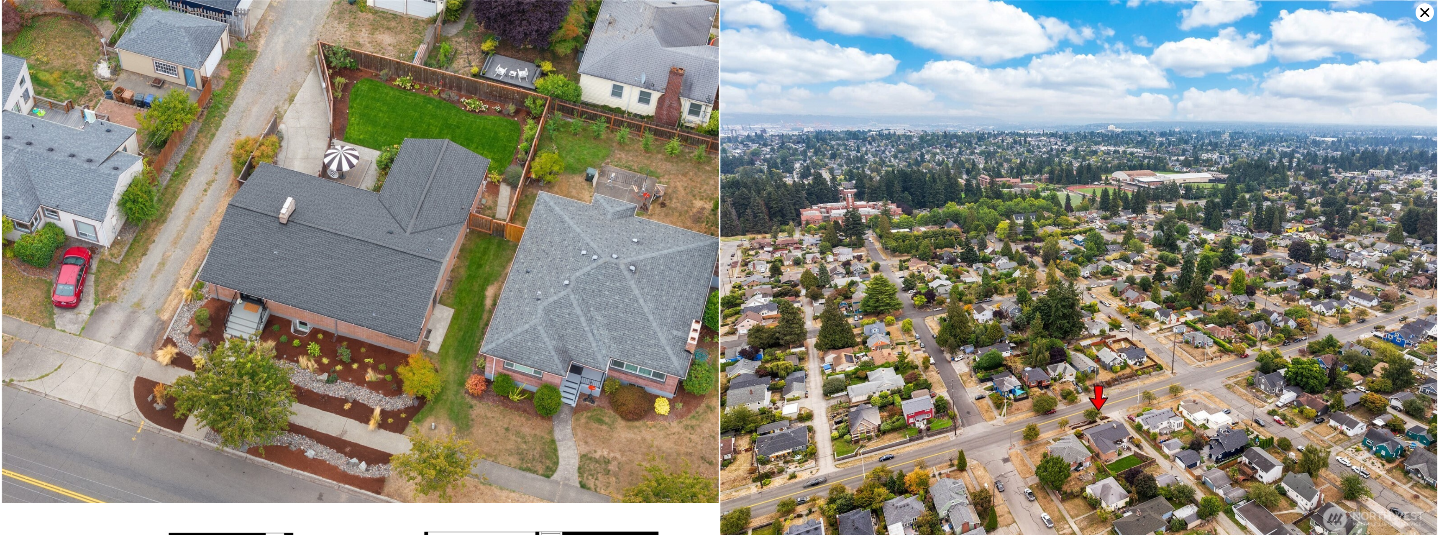
click at [1424, 8] on icon at bounding box center [1424, 12] width 18 height 18
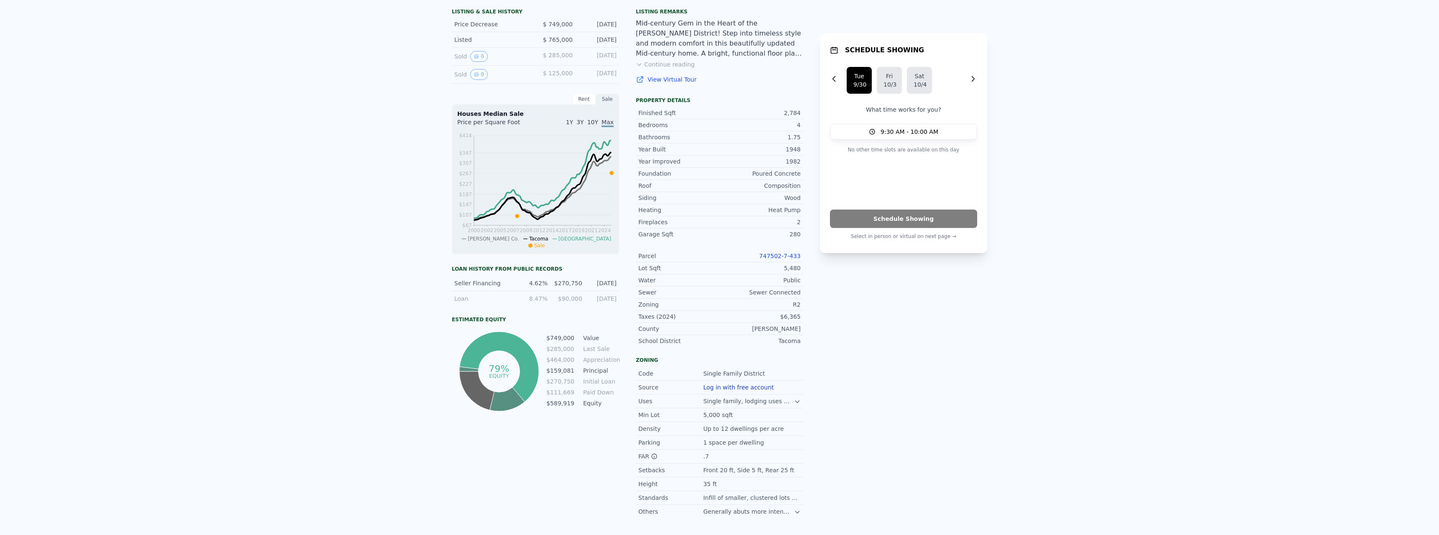
scroll to position [0, 0]
